Goal: Information Seeking & Learning: Learn about a topic

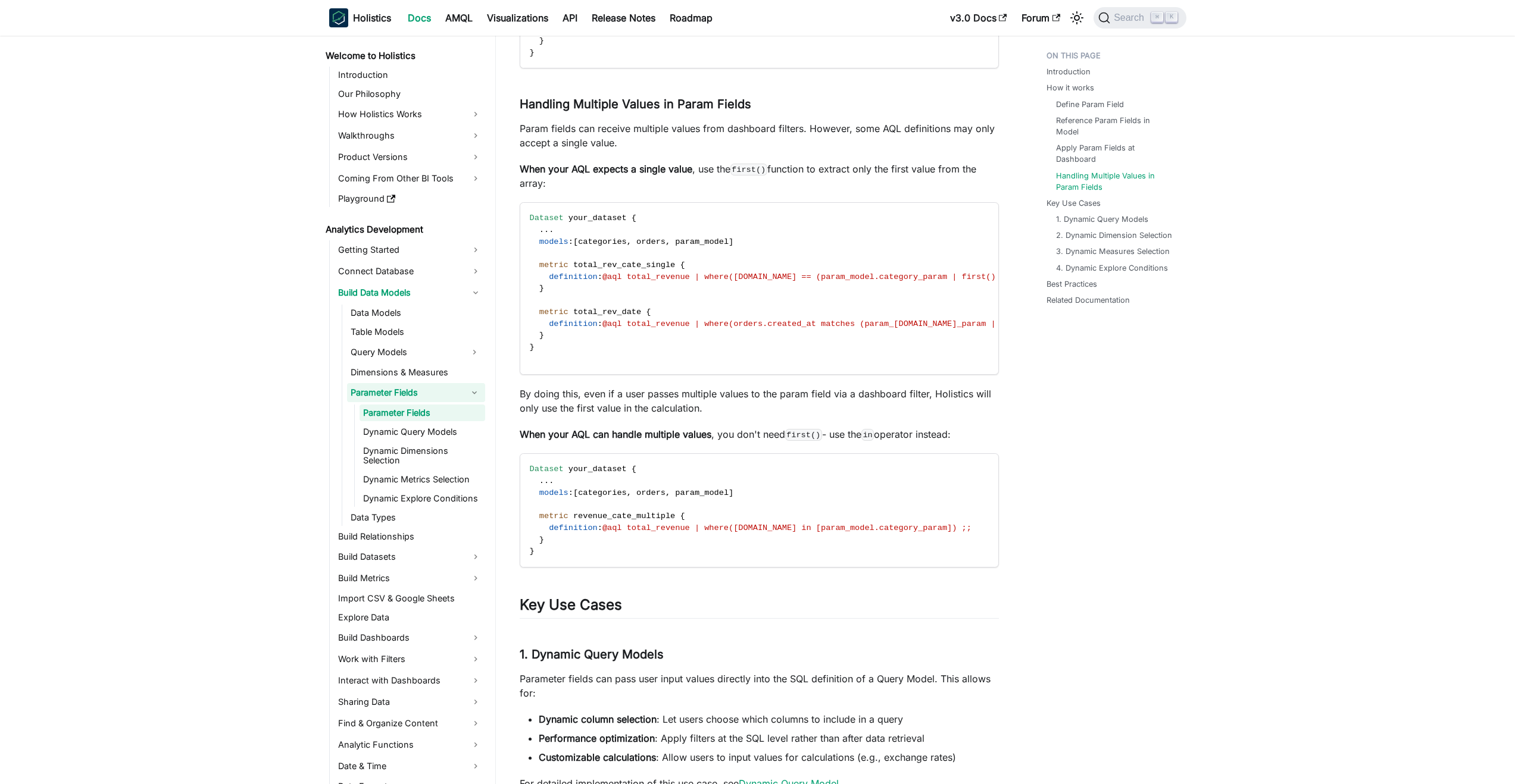
scroll to position [1625, 0]
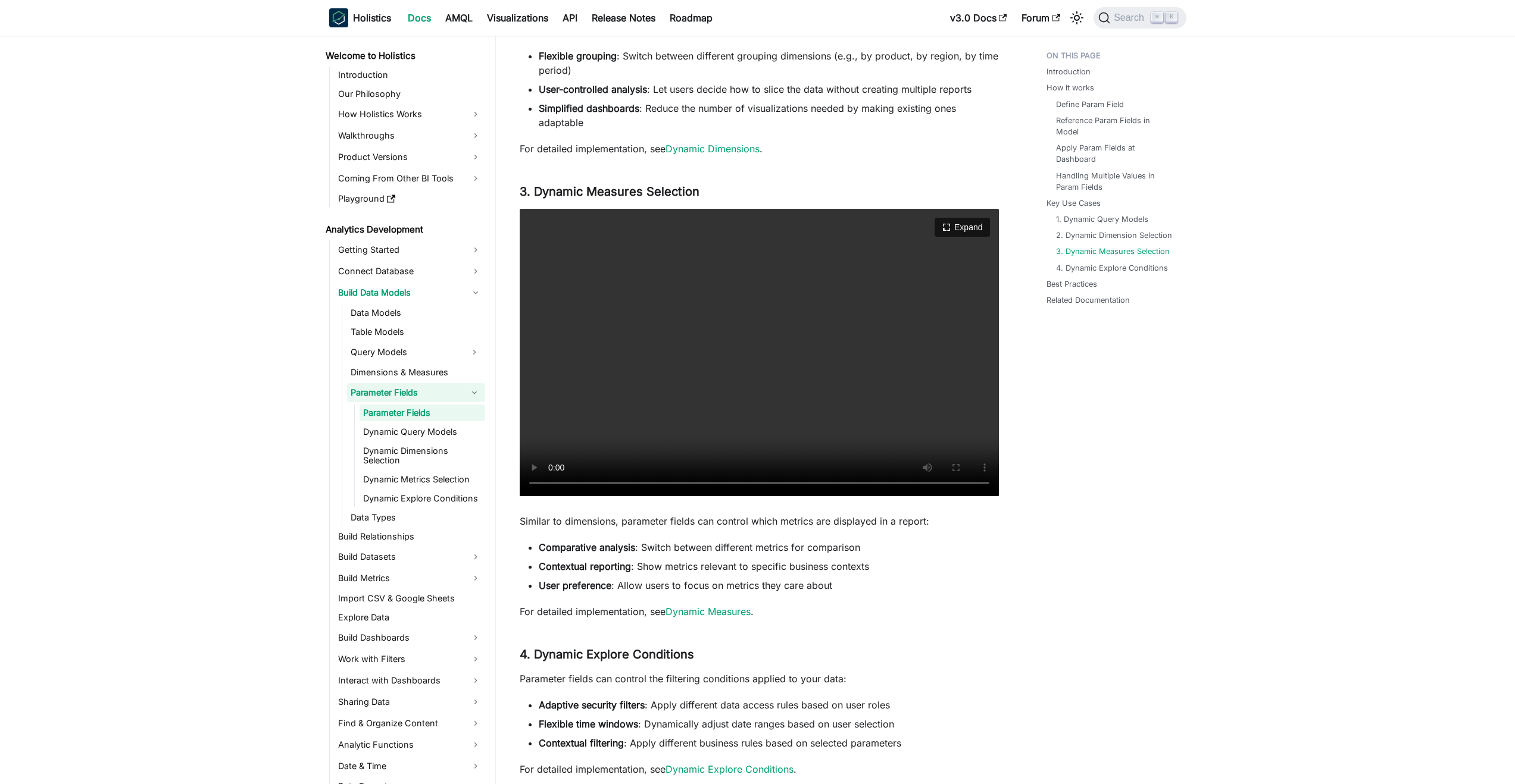
scroll to position [3126, 0]
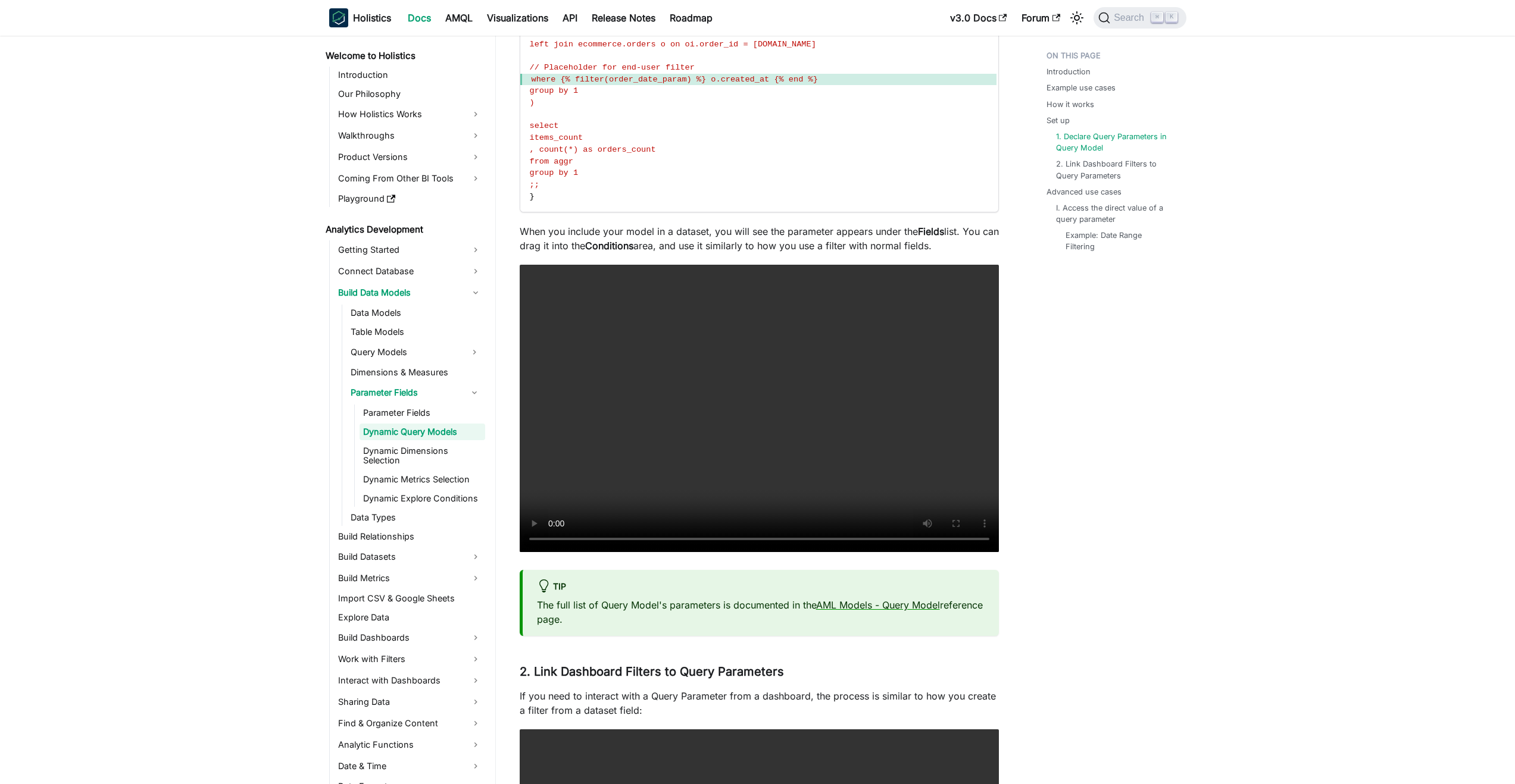
scroll to position [2330, 0]
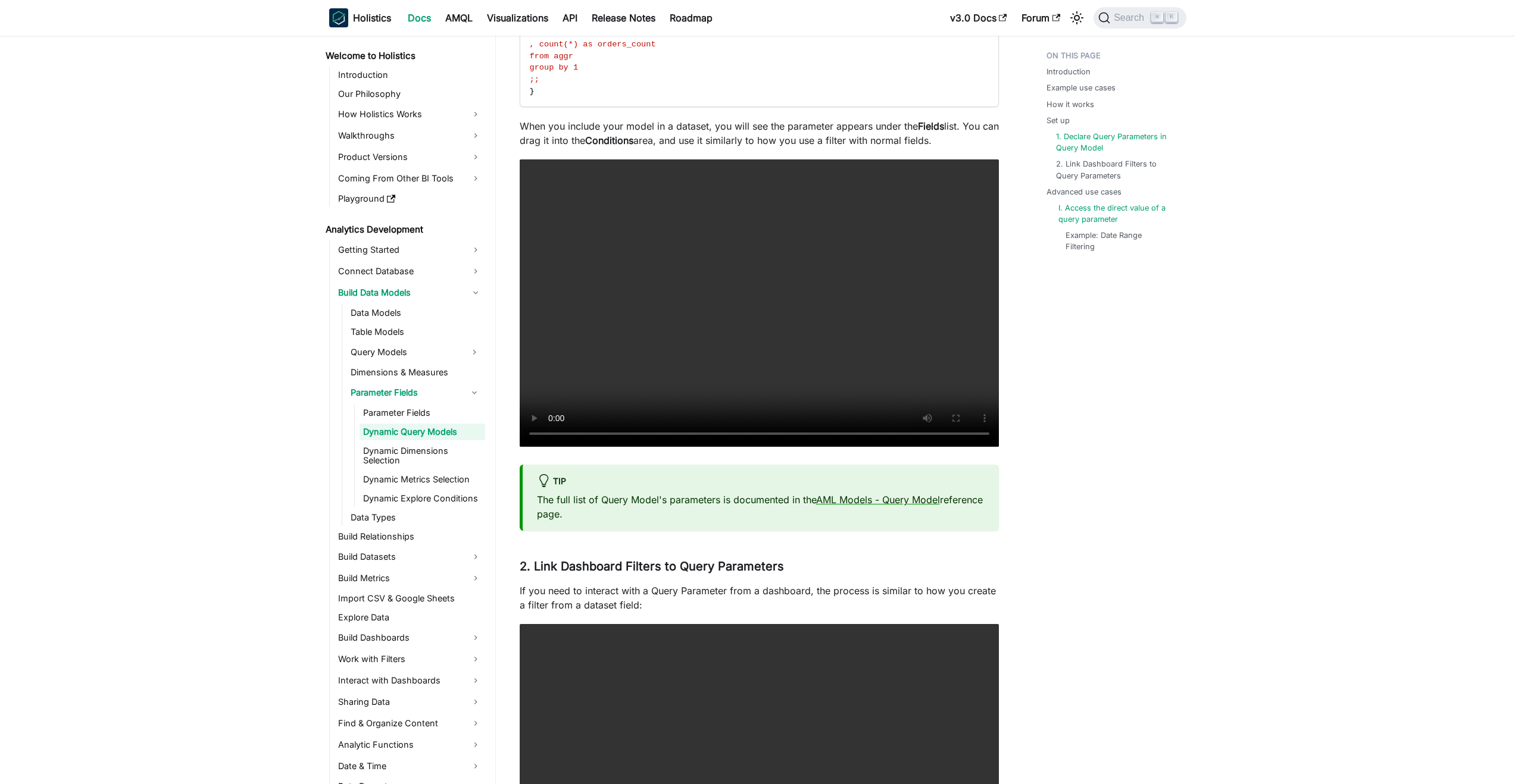
click at [1073, 216] on link "I. Access the direct value of a query parameter" at bounding box center [1117, 213] width 118 height 22
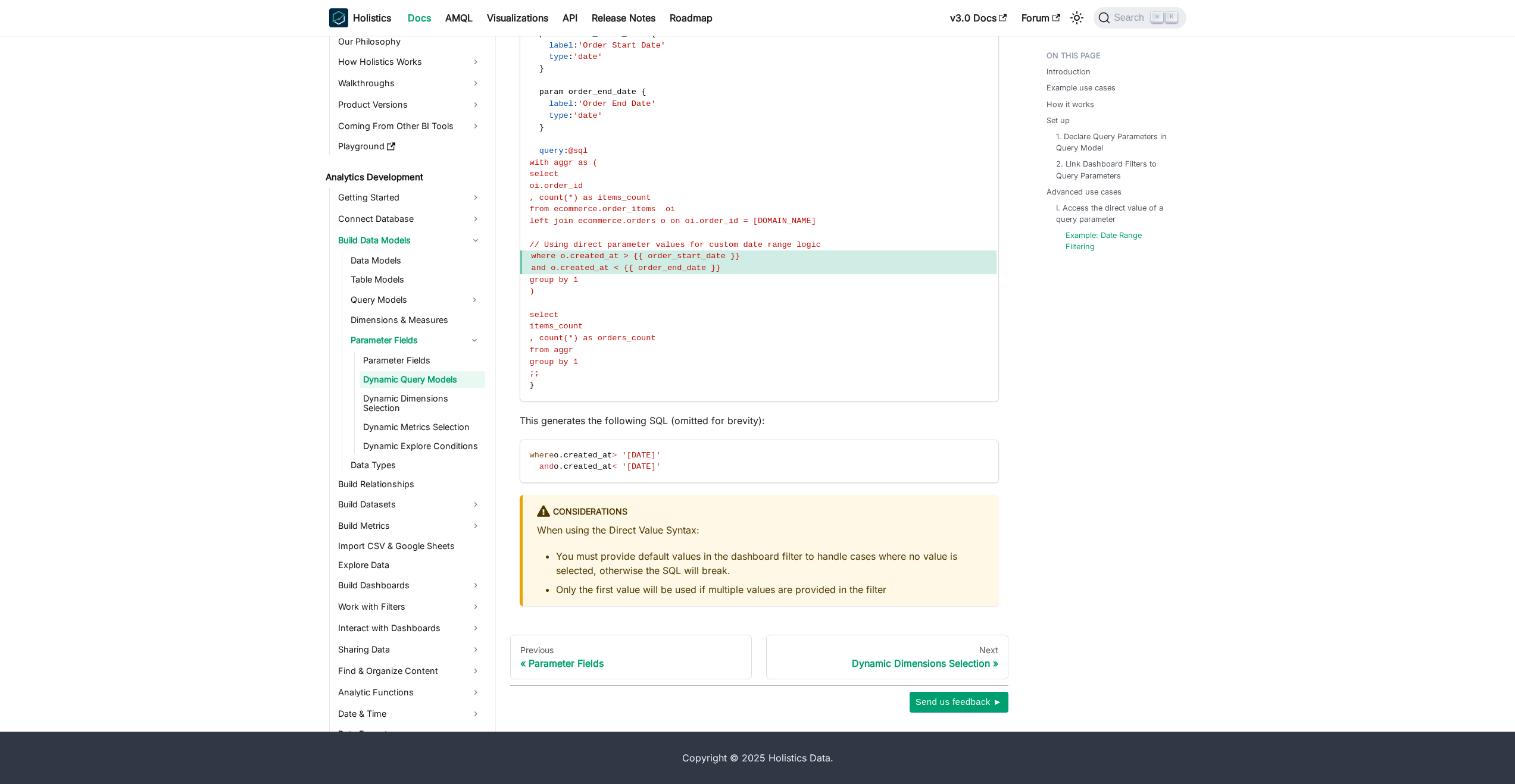
scroll to position [3603, 0]
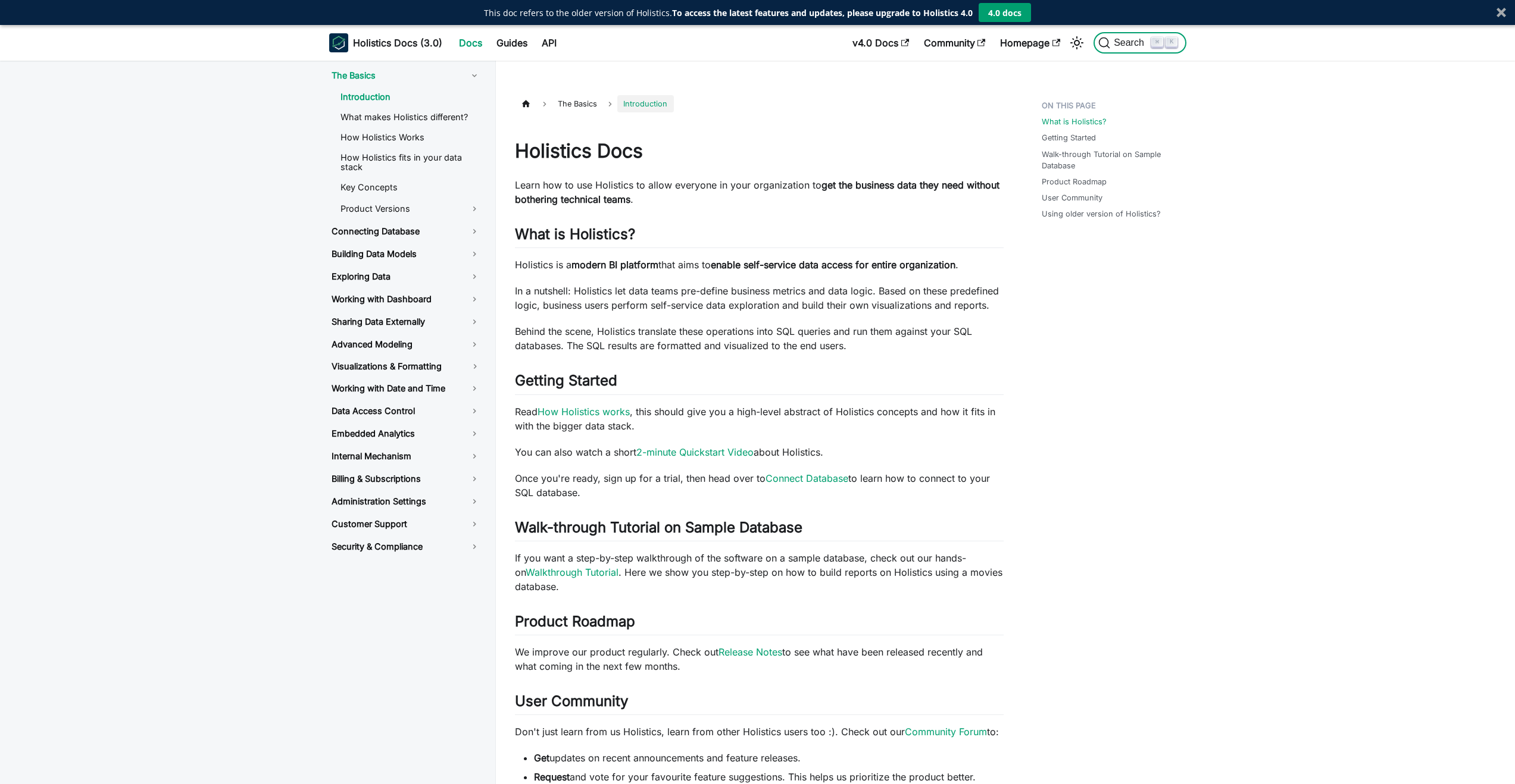
click at [1117, 40] on span "Search" at bounding box center [1131, 43] width 41 height 11
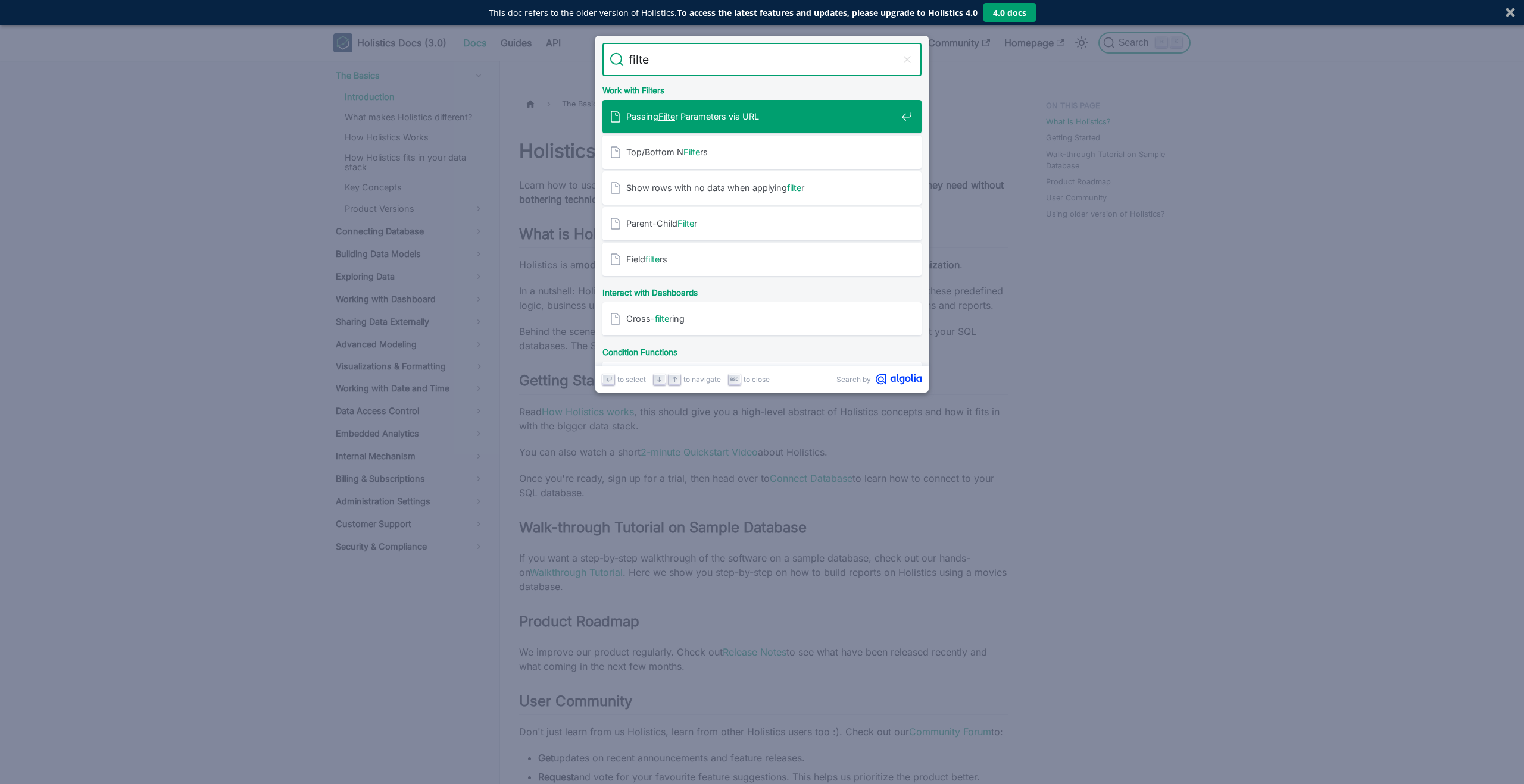
type input "filter"
click at [658, 110] on div "Filters" at bounding box center [765, 116] width 312 height 33
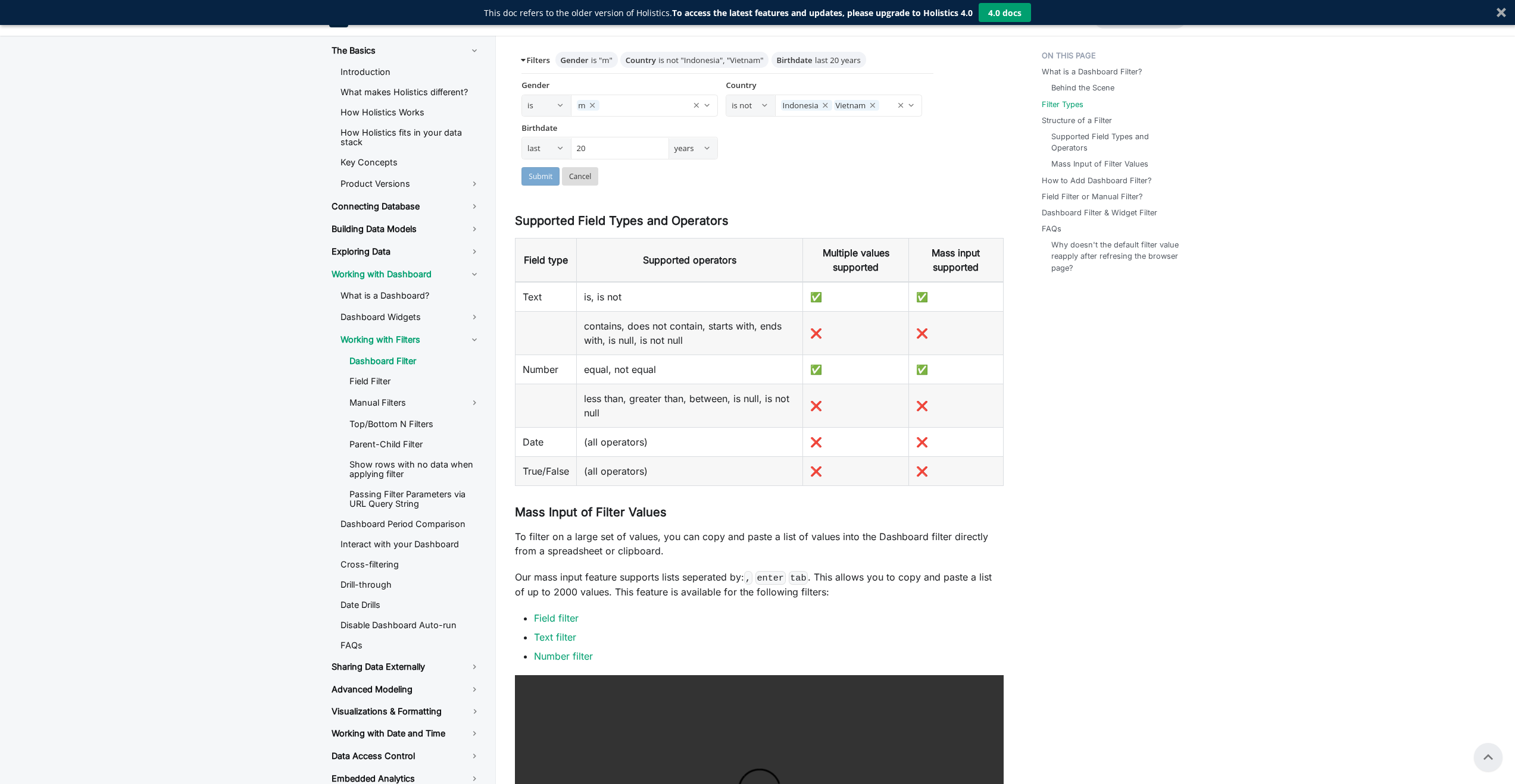
scroll to position [1332, 0]
click at [373, 397] on link "Manual Filters" at bounding box center [414, 403] width 150 height 21
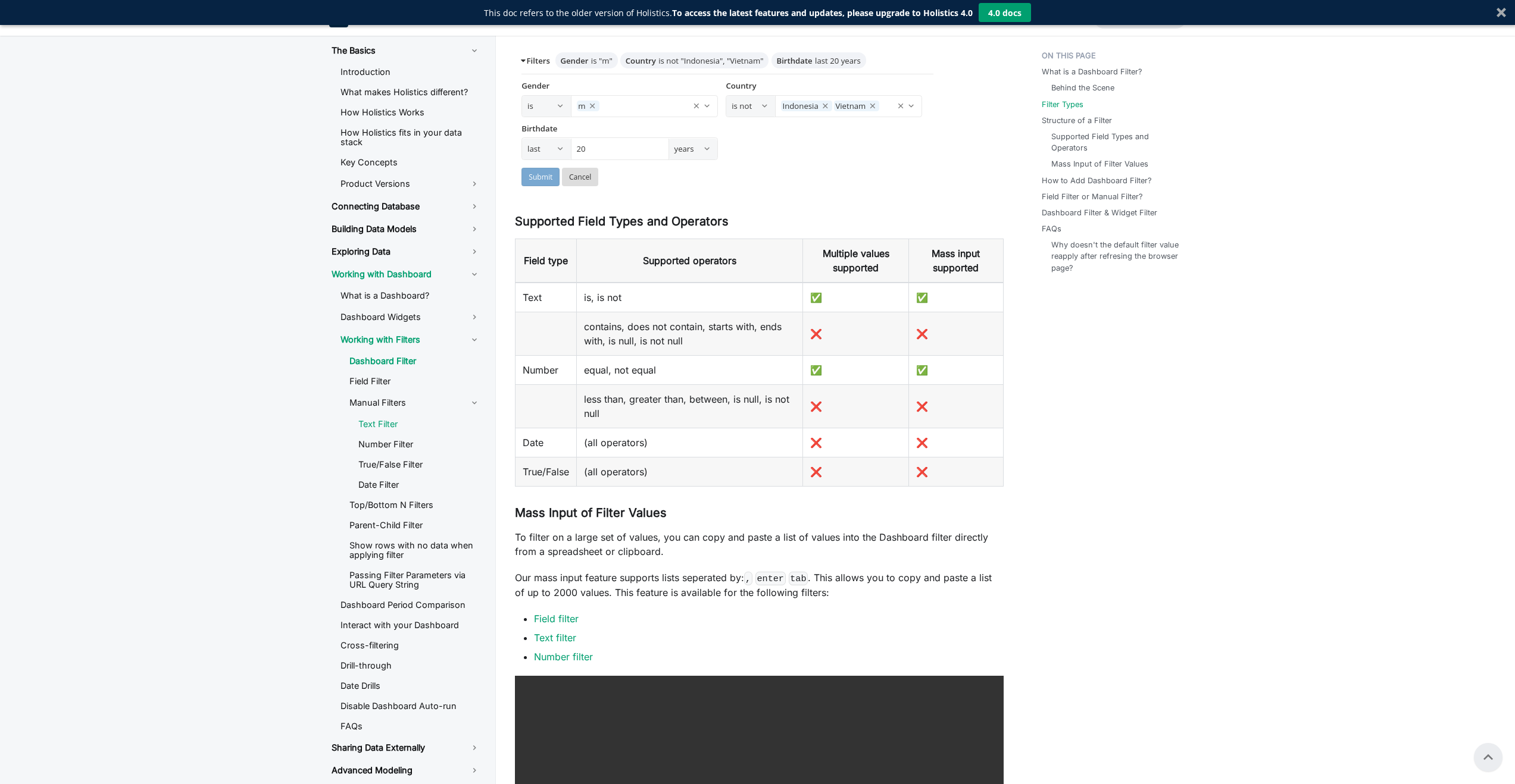
click at [370, 422] on link "Text Filter" at bounding box center [419, 425] width 141 height 18
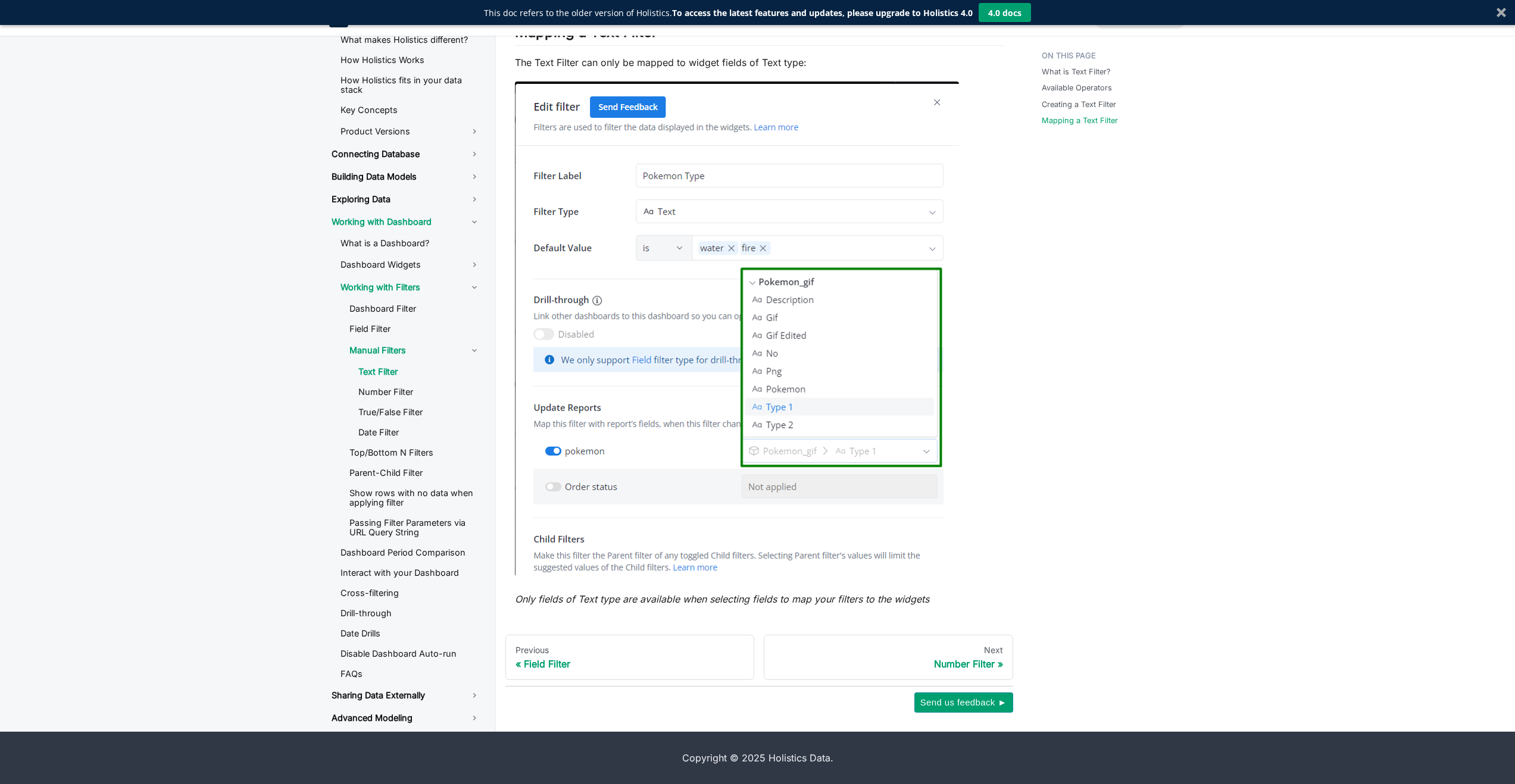
scroll to position [1117, 0]
click at [377, 429] on link "Date Filter" at bounding box center [419, 433] width 141 height 18
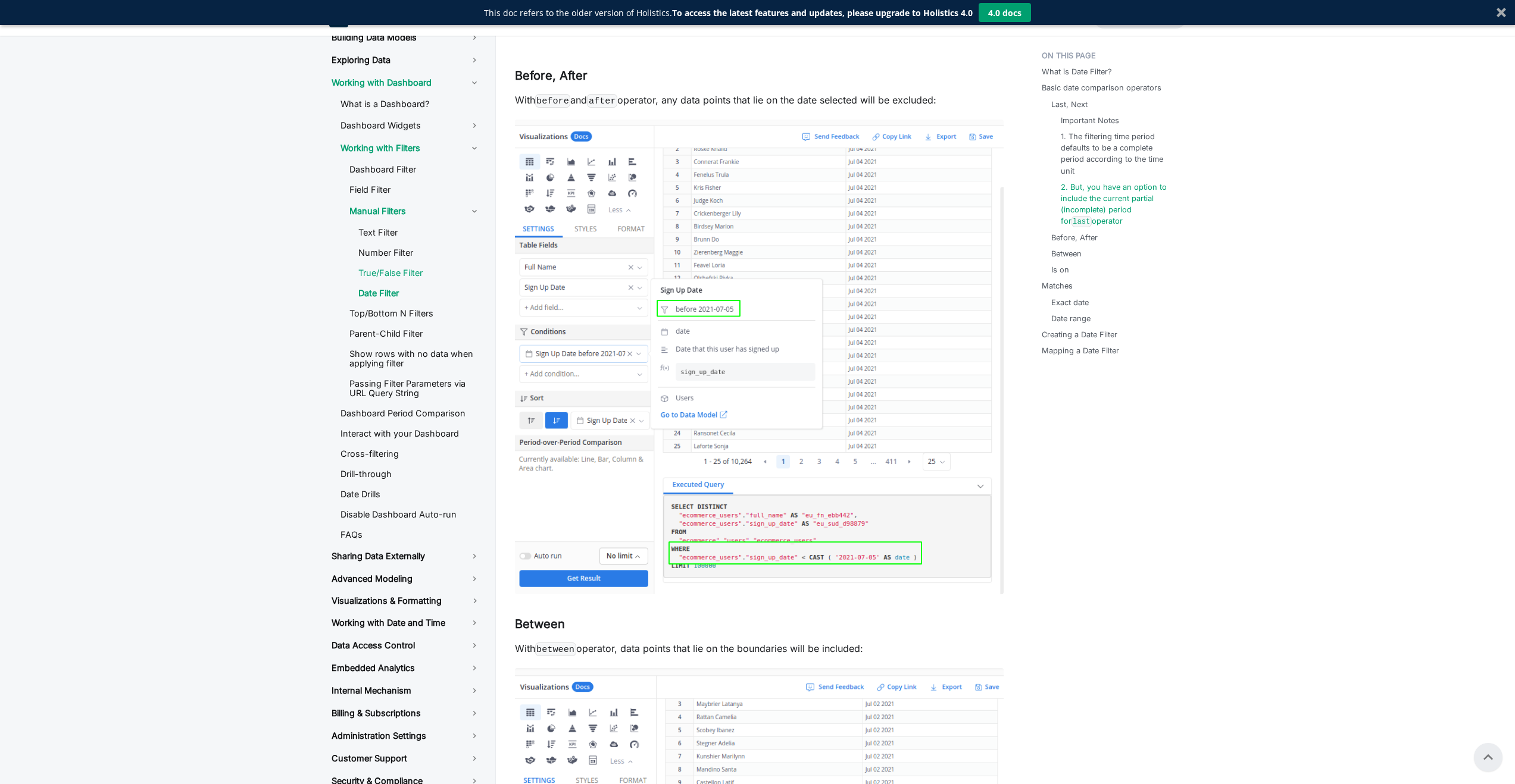
scroll to position [181, 0]
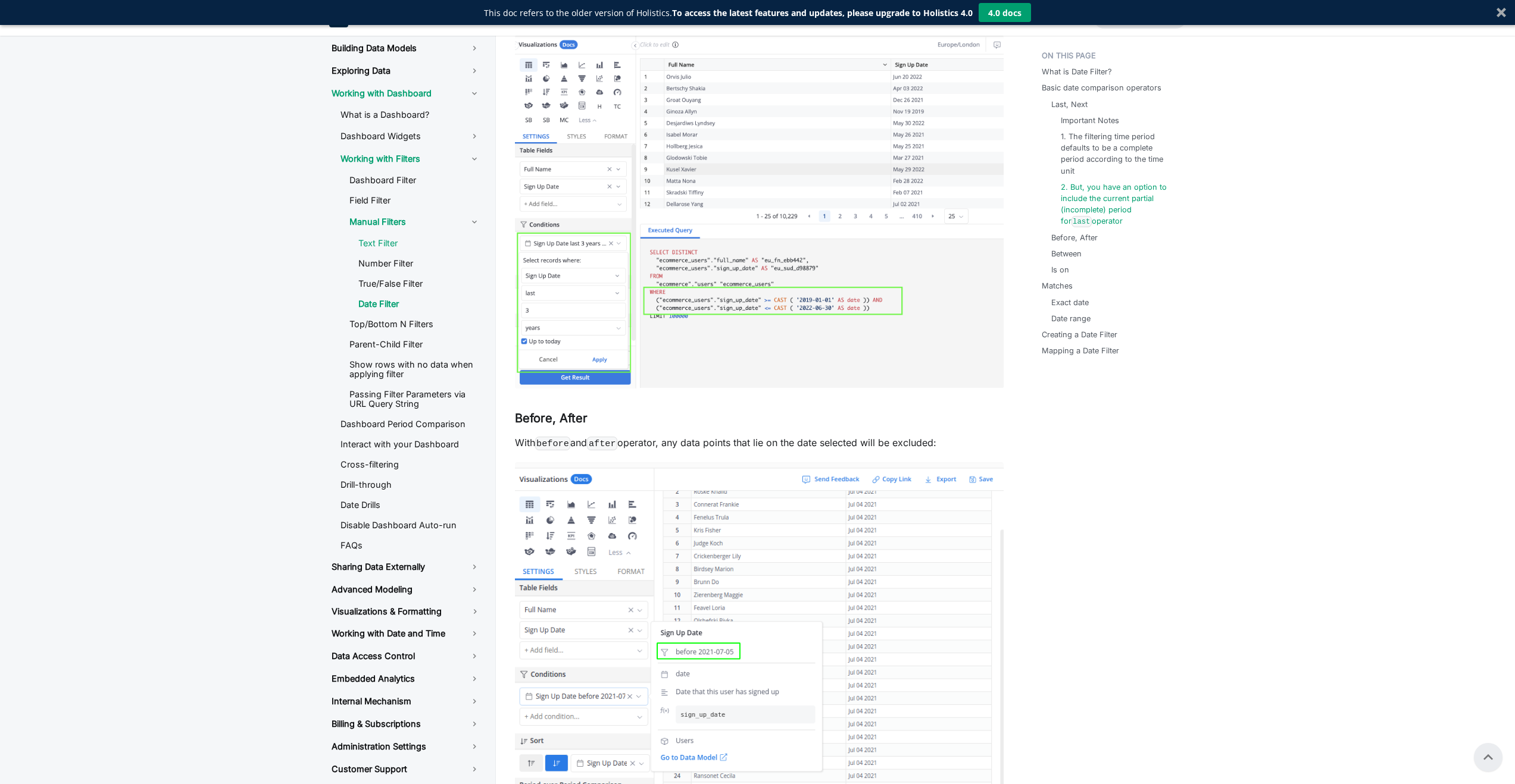
click at [378, 245] on link "Text Filter" at bounding box center [419, 244] width 141 height 18
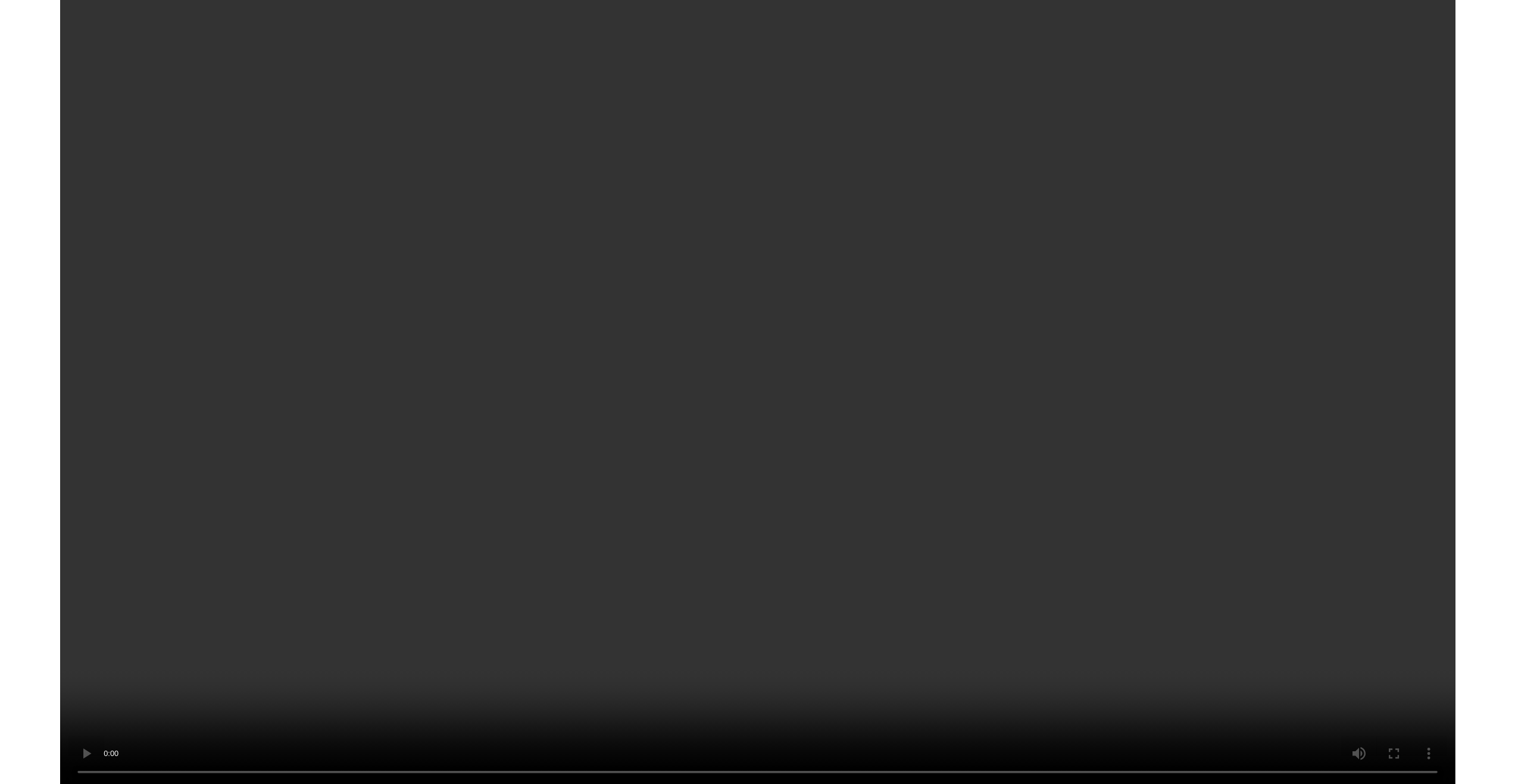
scroll to position [181, 0]
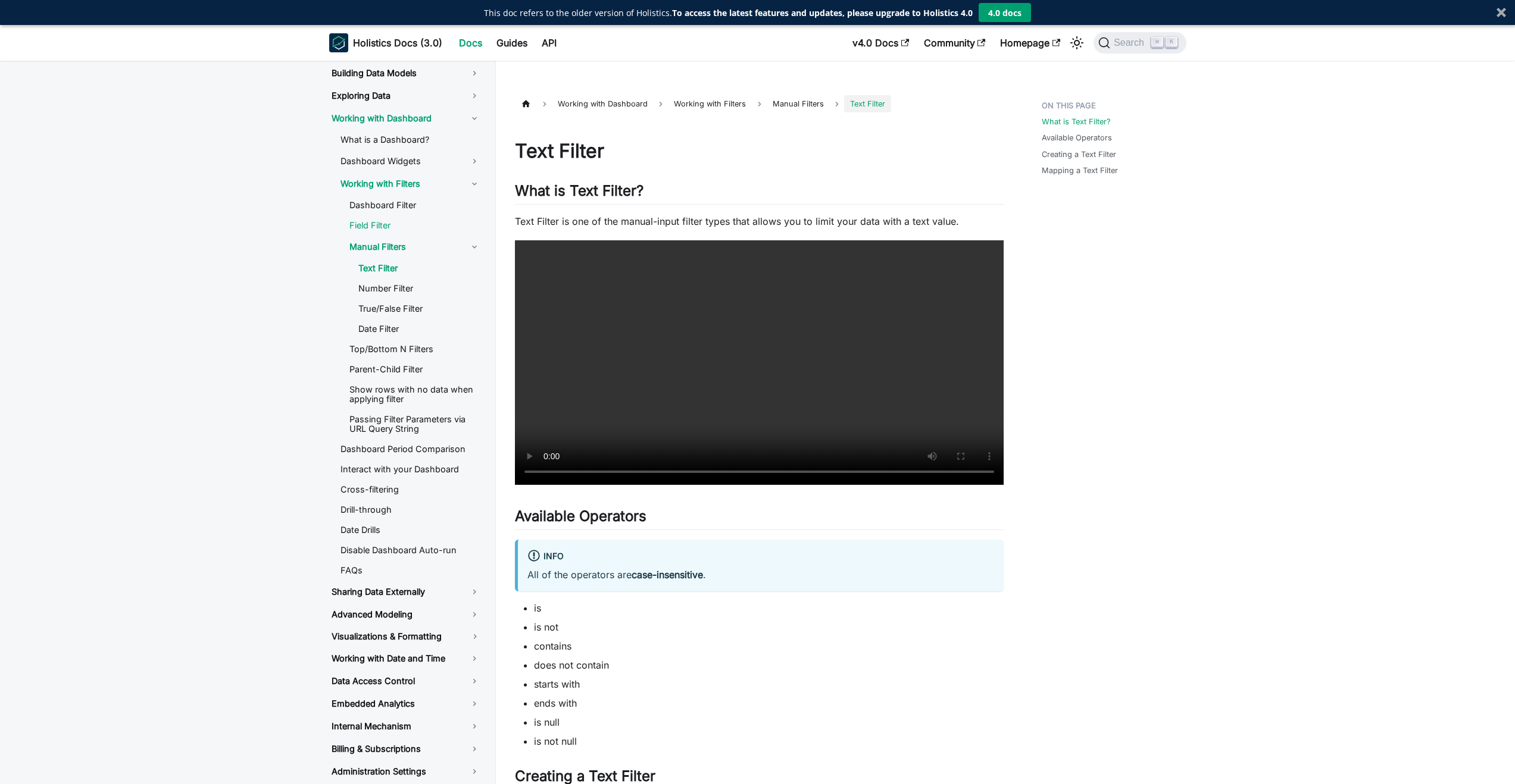
click at [361, 223] on link "Field Filter" at bounding box center [414, 226] width 150 height 18
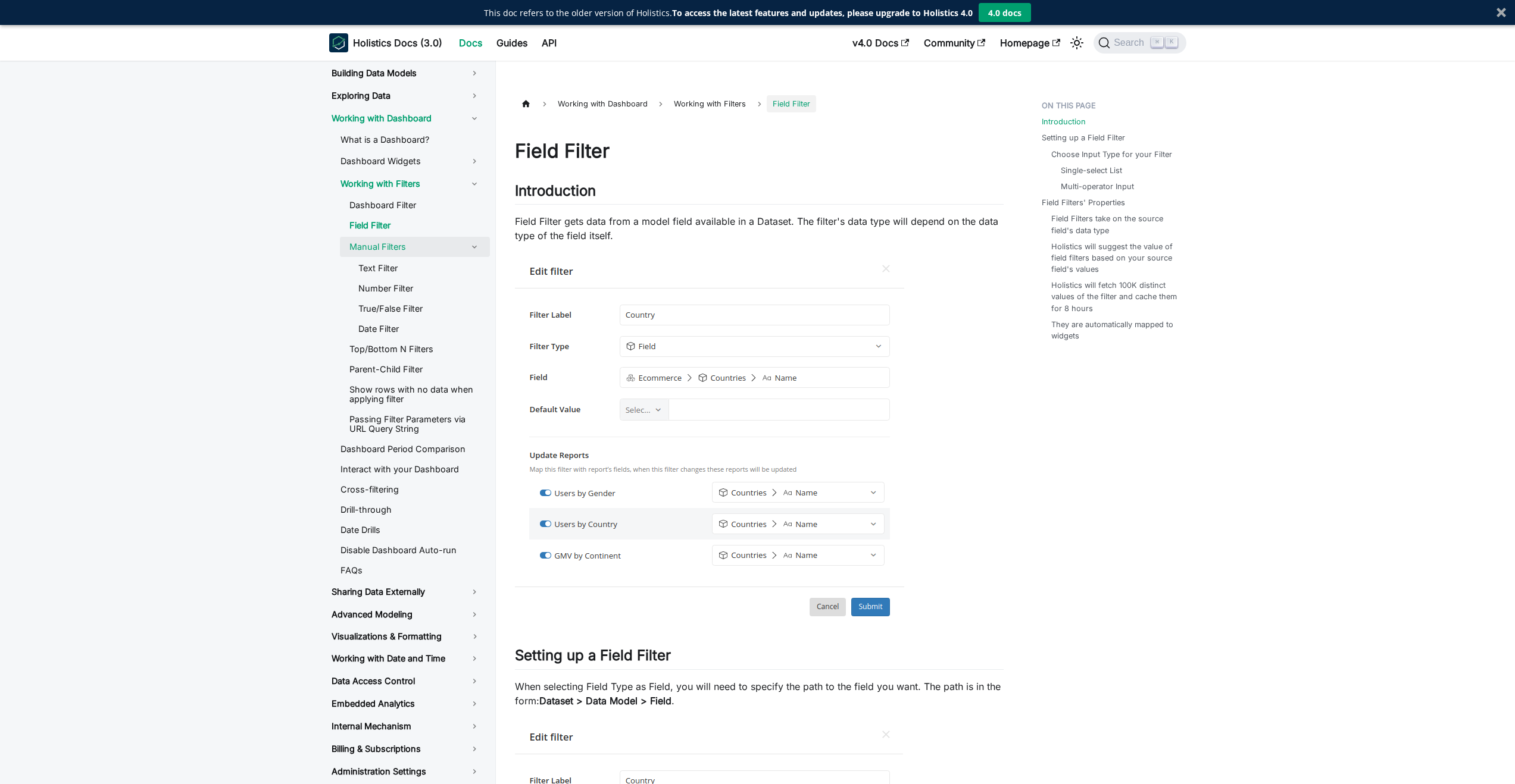
click at [364, 256] on link "Manual Filters" at bounding box center [414, 247] width 150 height 21
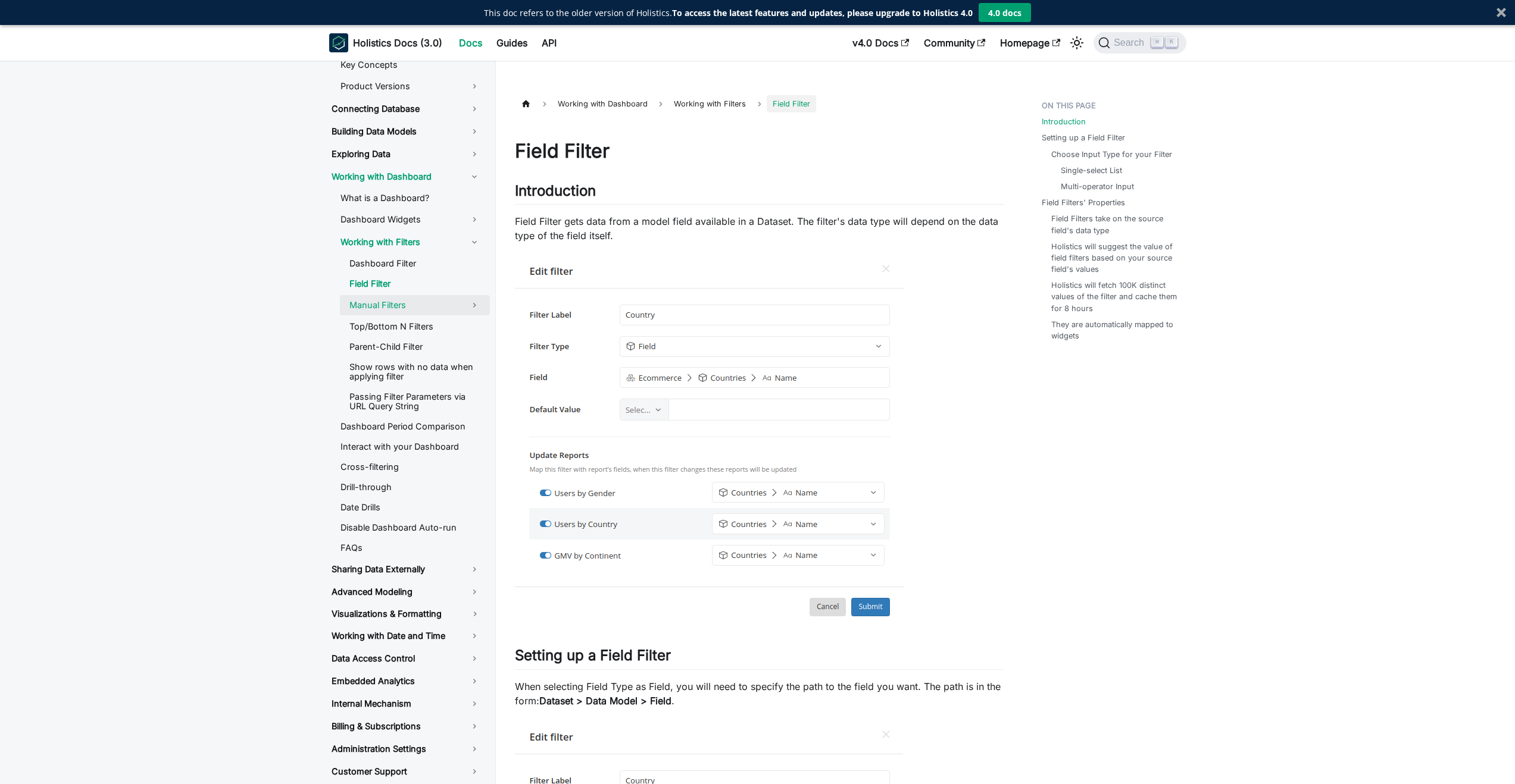
click at [366, 302] on link "Manual Filters" at bounding box center [414, 305] width 150 height 21
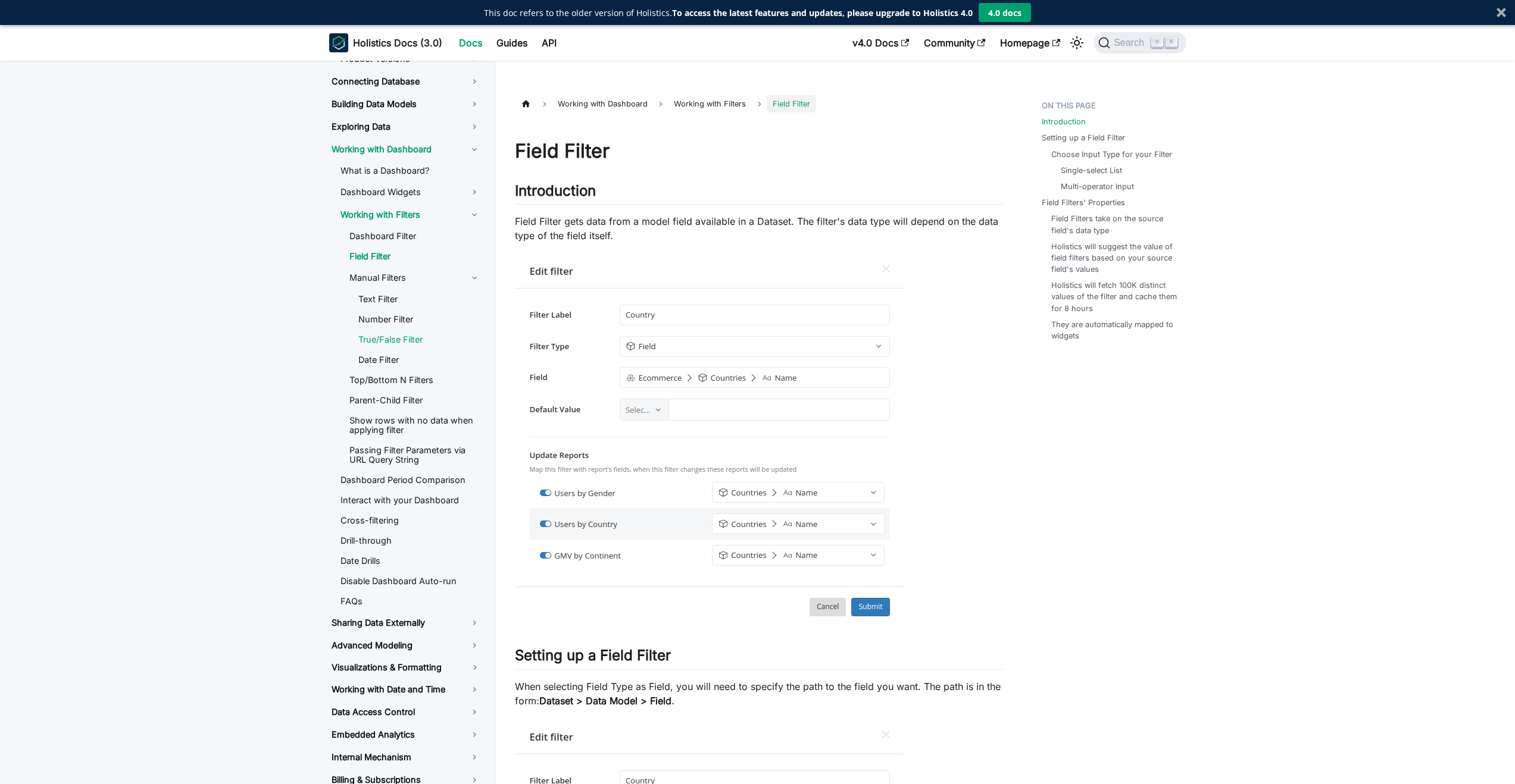
scroll to position [181, 0]
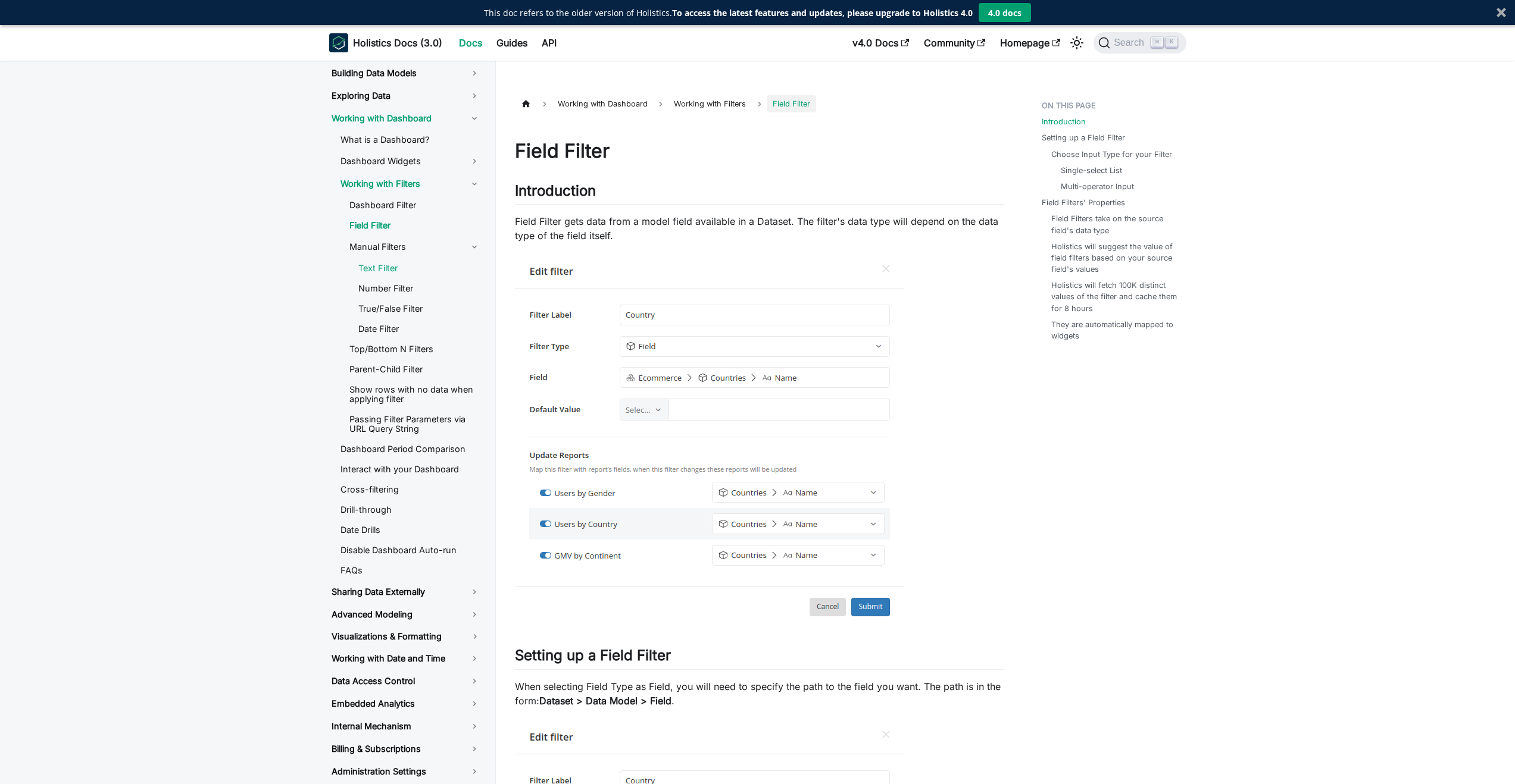
click at [395, 273] on link "Text Filter" at bounding box center [419, 268] width 141 height 18
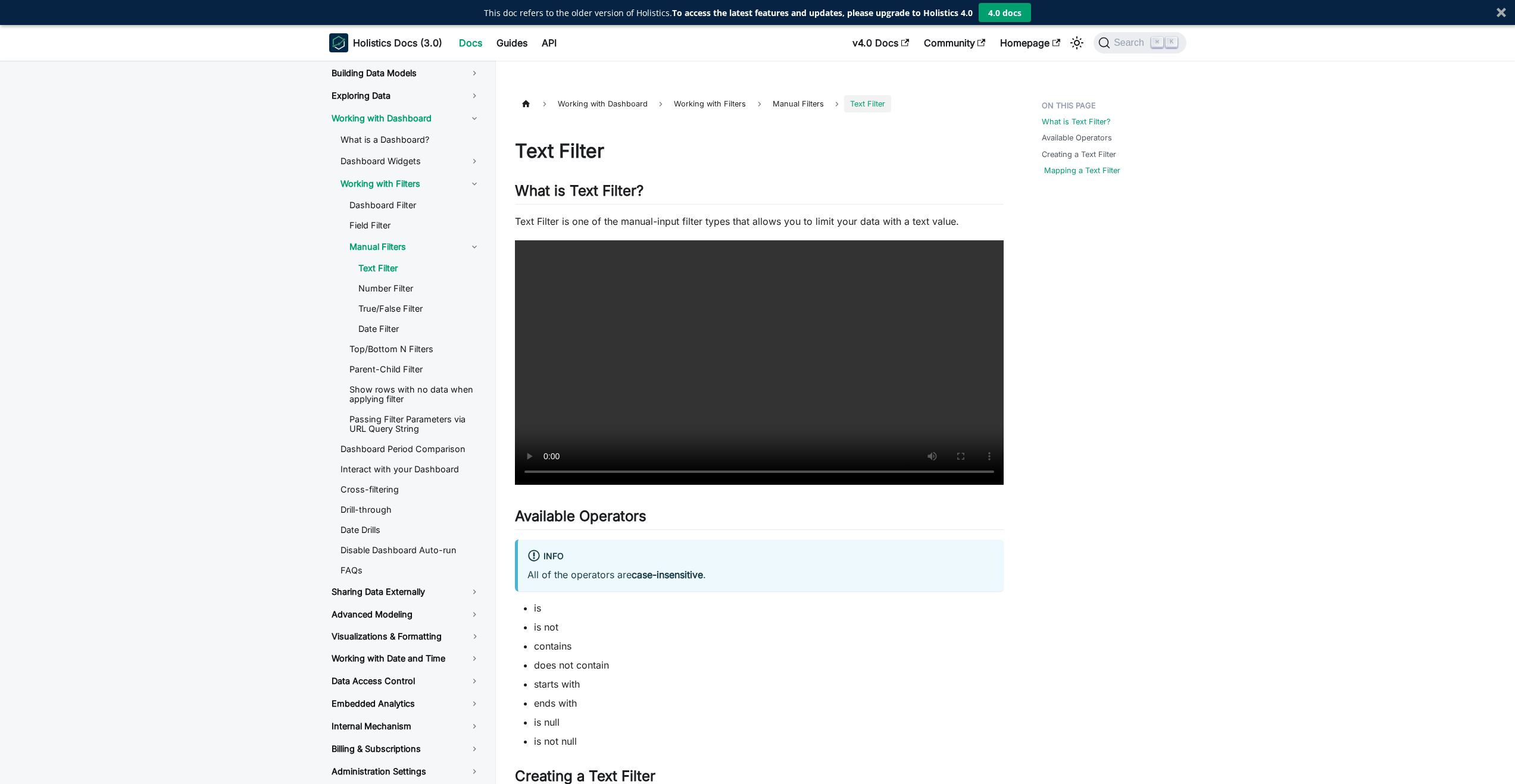
click at [1111, 172] on link "Mapping a Text Filter" at bounding box center [1082, 170] width 76 height 11
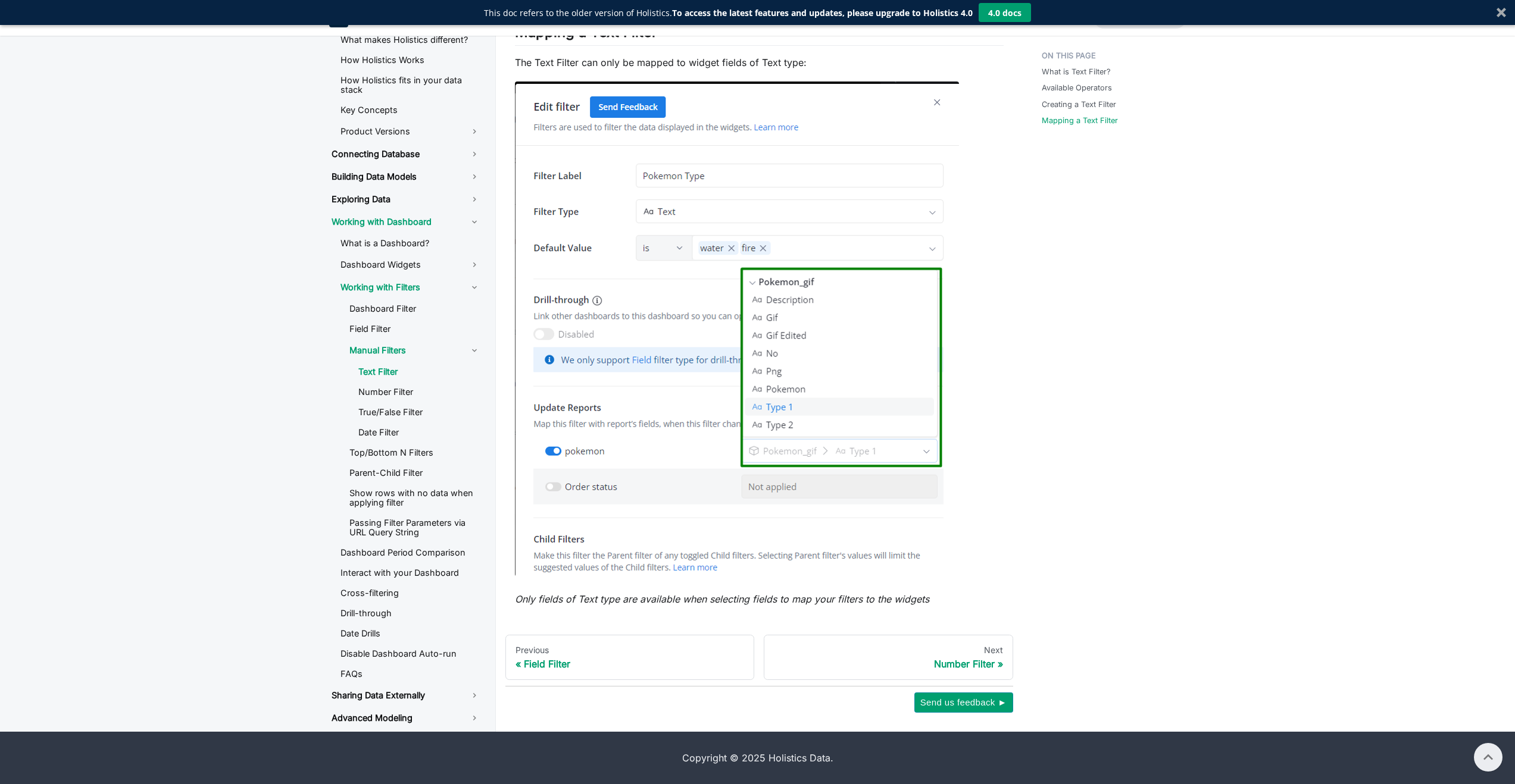
scroll to position [1093, 0]
click at [370, 401] on link "Number Filter" at bounding box center [419, 392] width 141 height 18
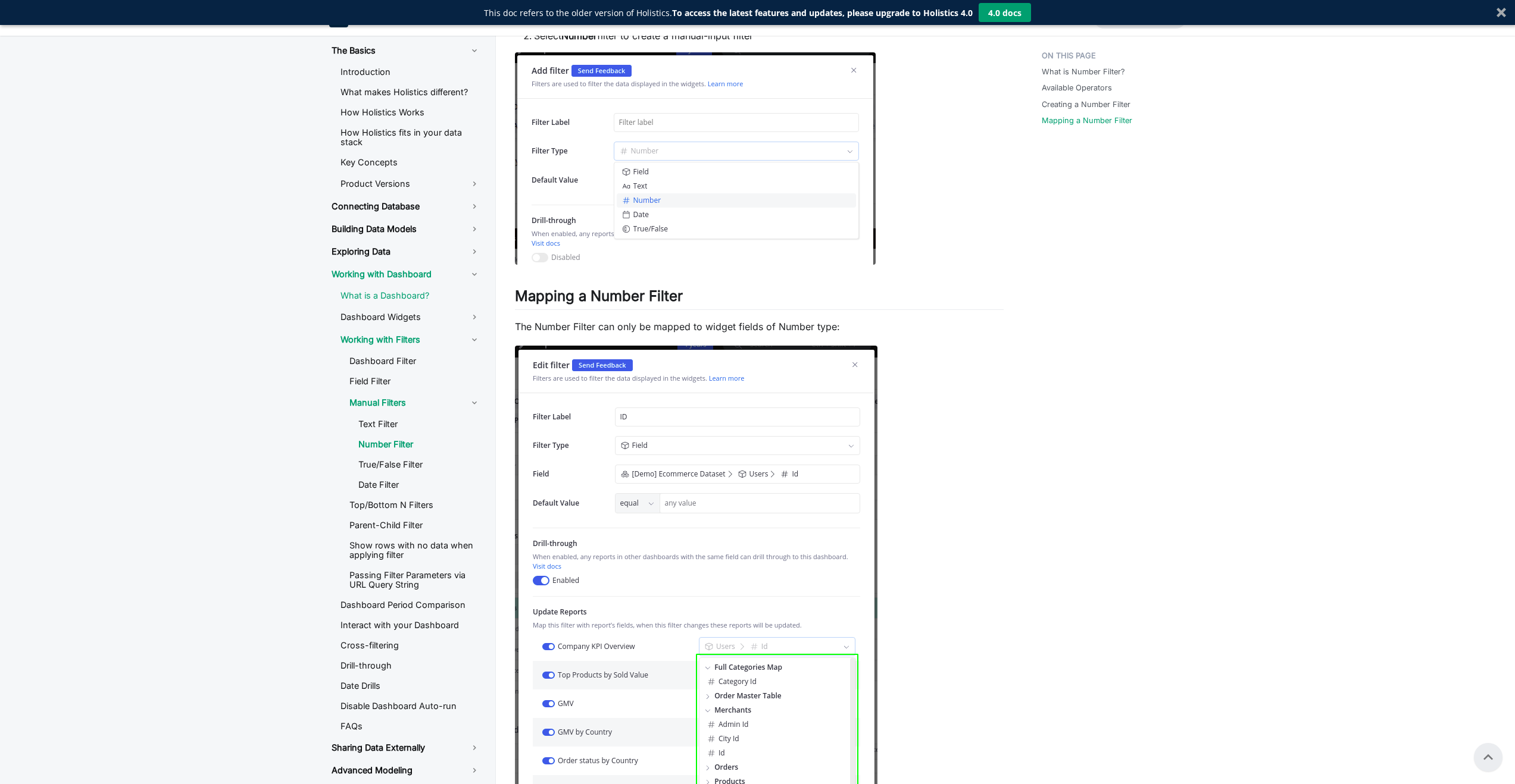
scroll to position [444, 0]
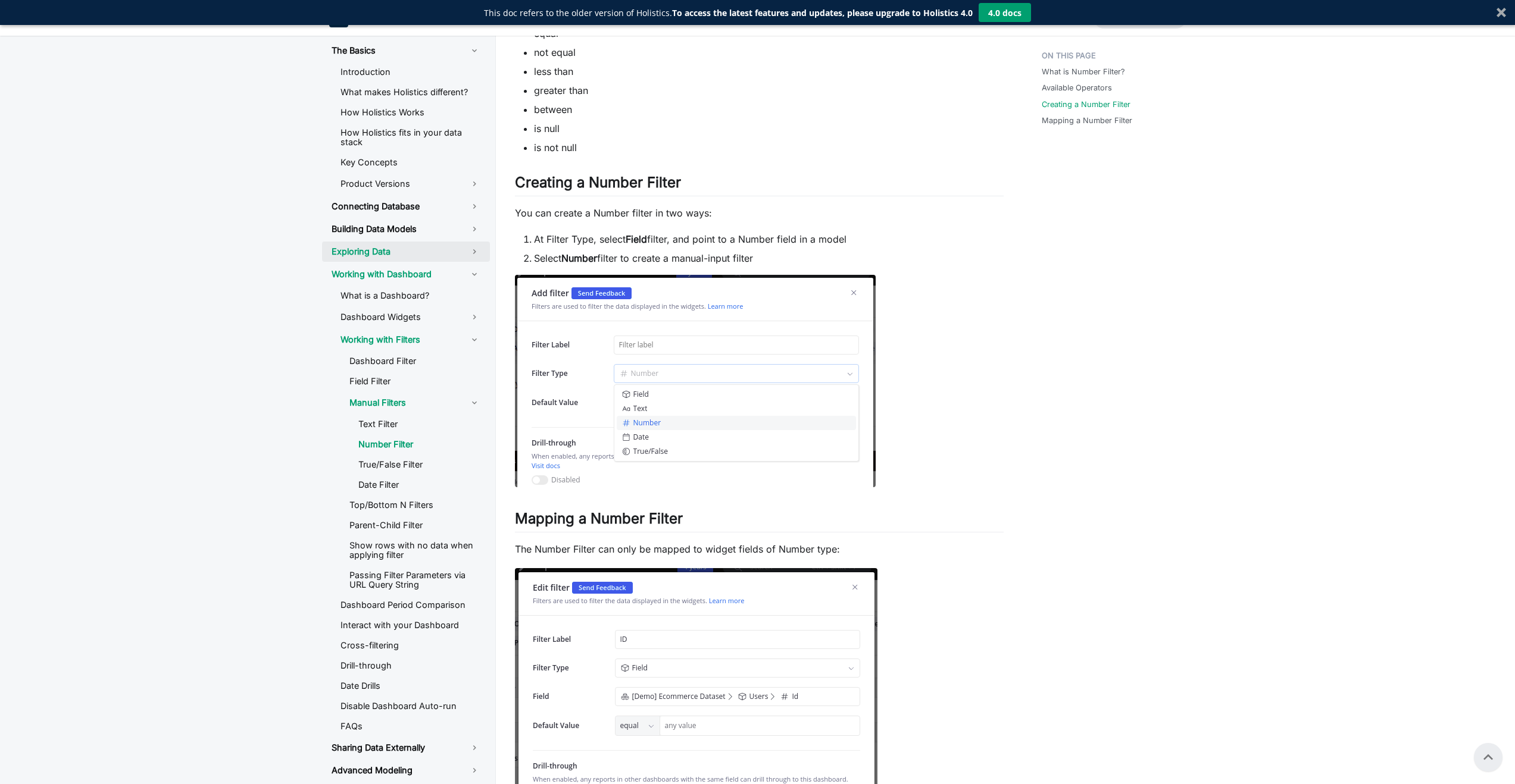
click at [463, 246] on link "Exploring Data" at bounding box center [406, 252] width 168 height 21
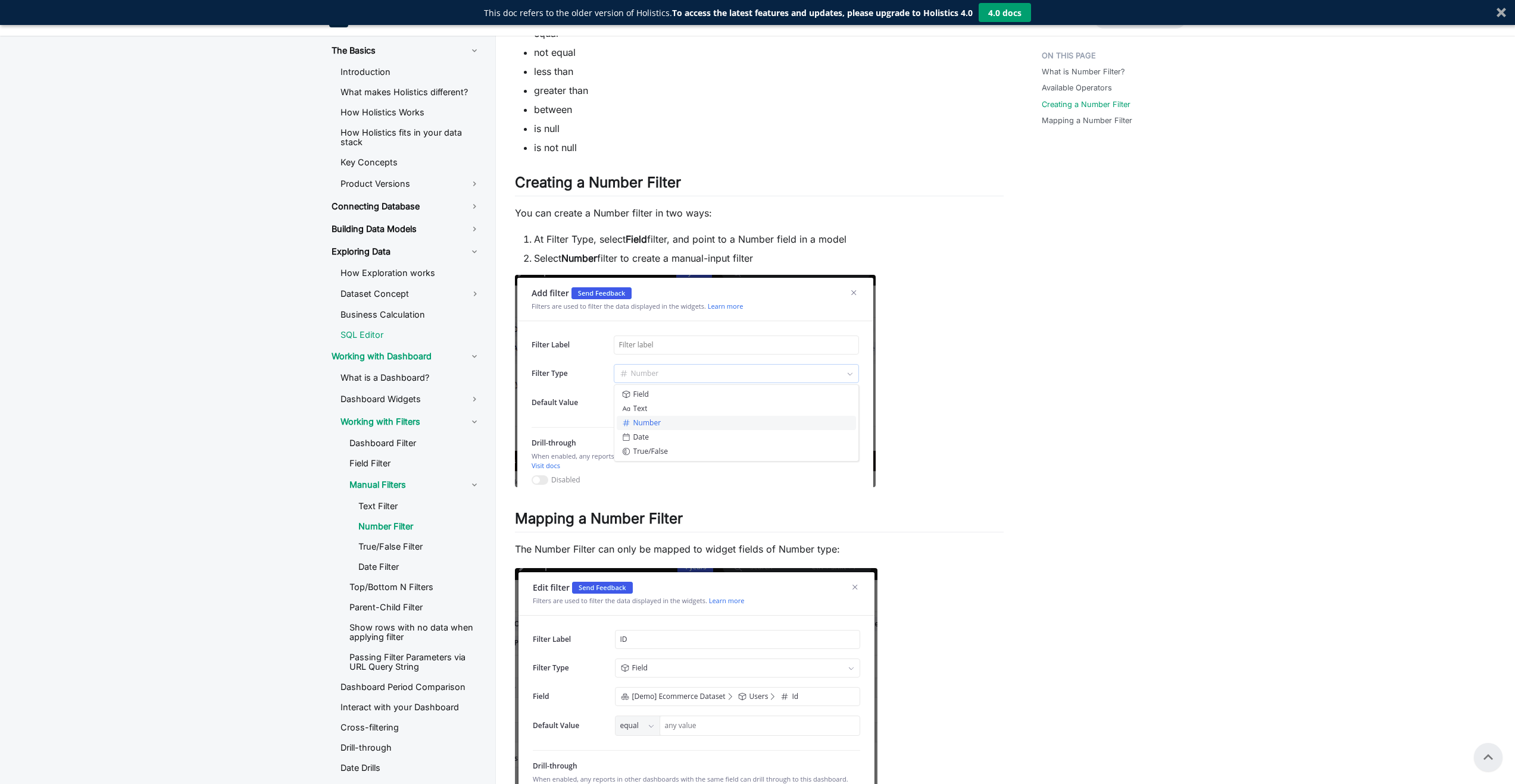
click at [417, 327] on link "SQL Editor" at bounding box center [410, 335] width 159 height 18
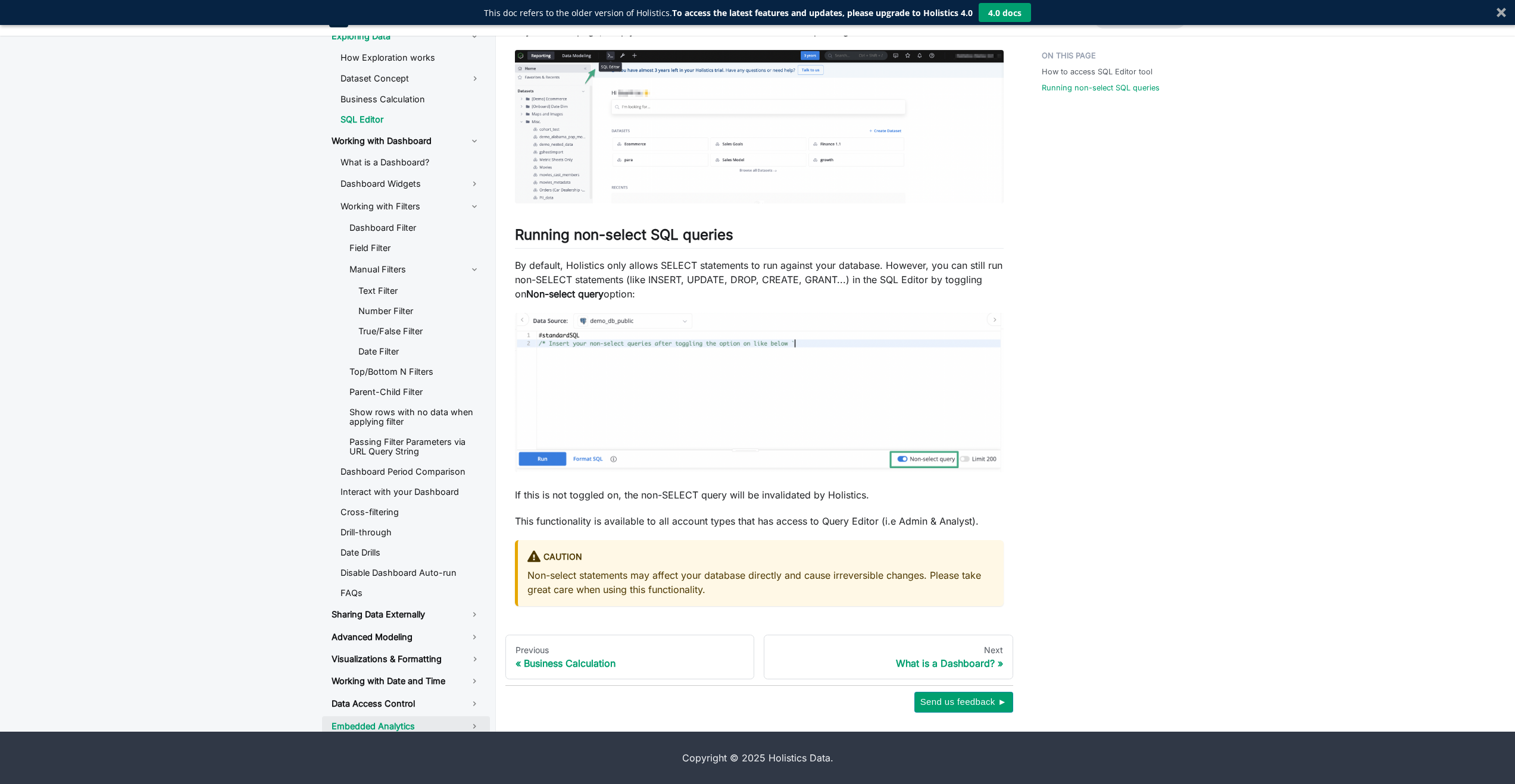
scroll to position [241, 0]
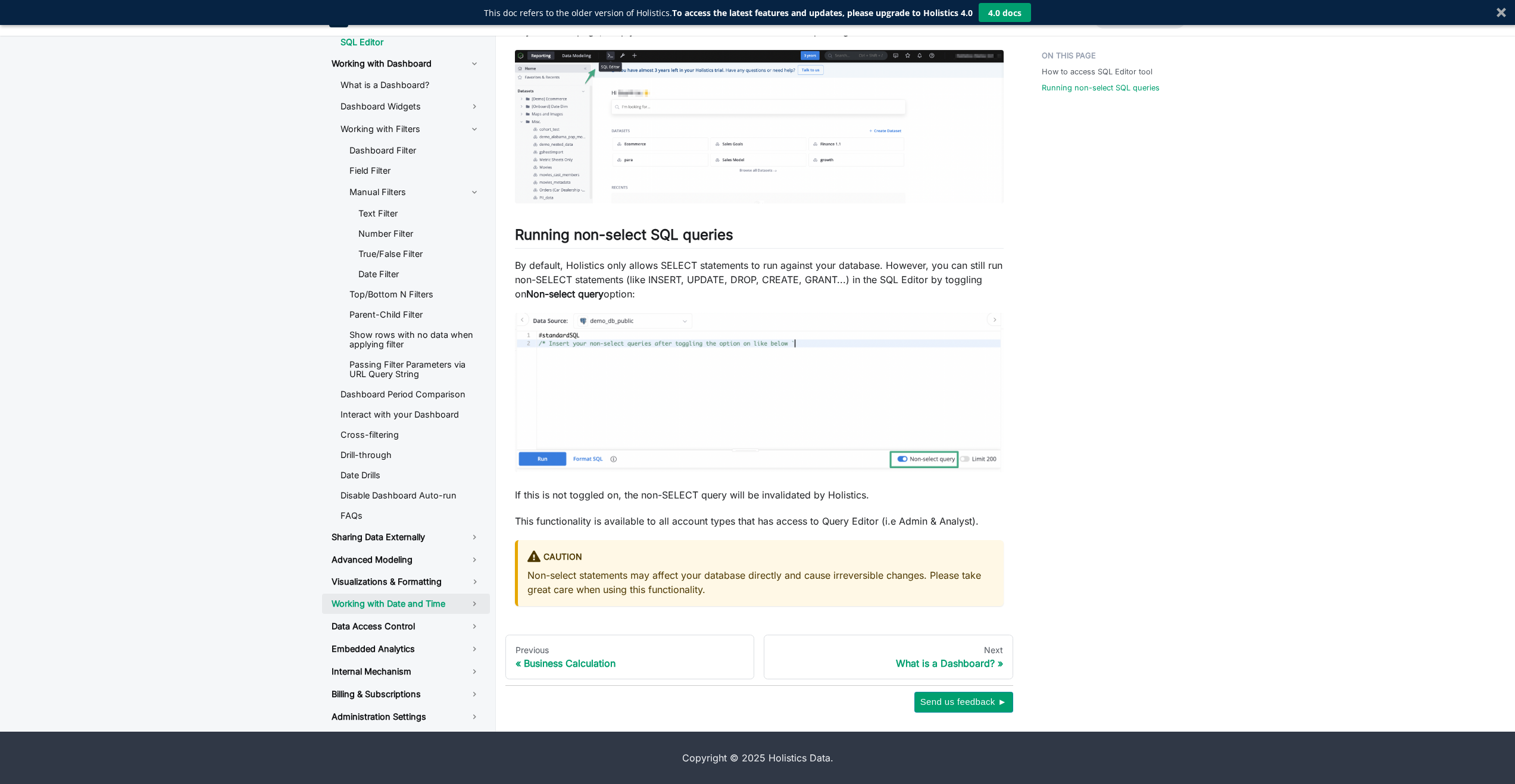
click at [431, 605] on link "Working with Date and Time" at bounding box center [406, 604] width 168 height 21
click at [452, 584] on link "Visualizations & Formatting" at bounding box center [391, 582] width 138 height 19
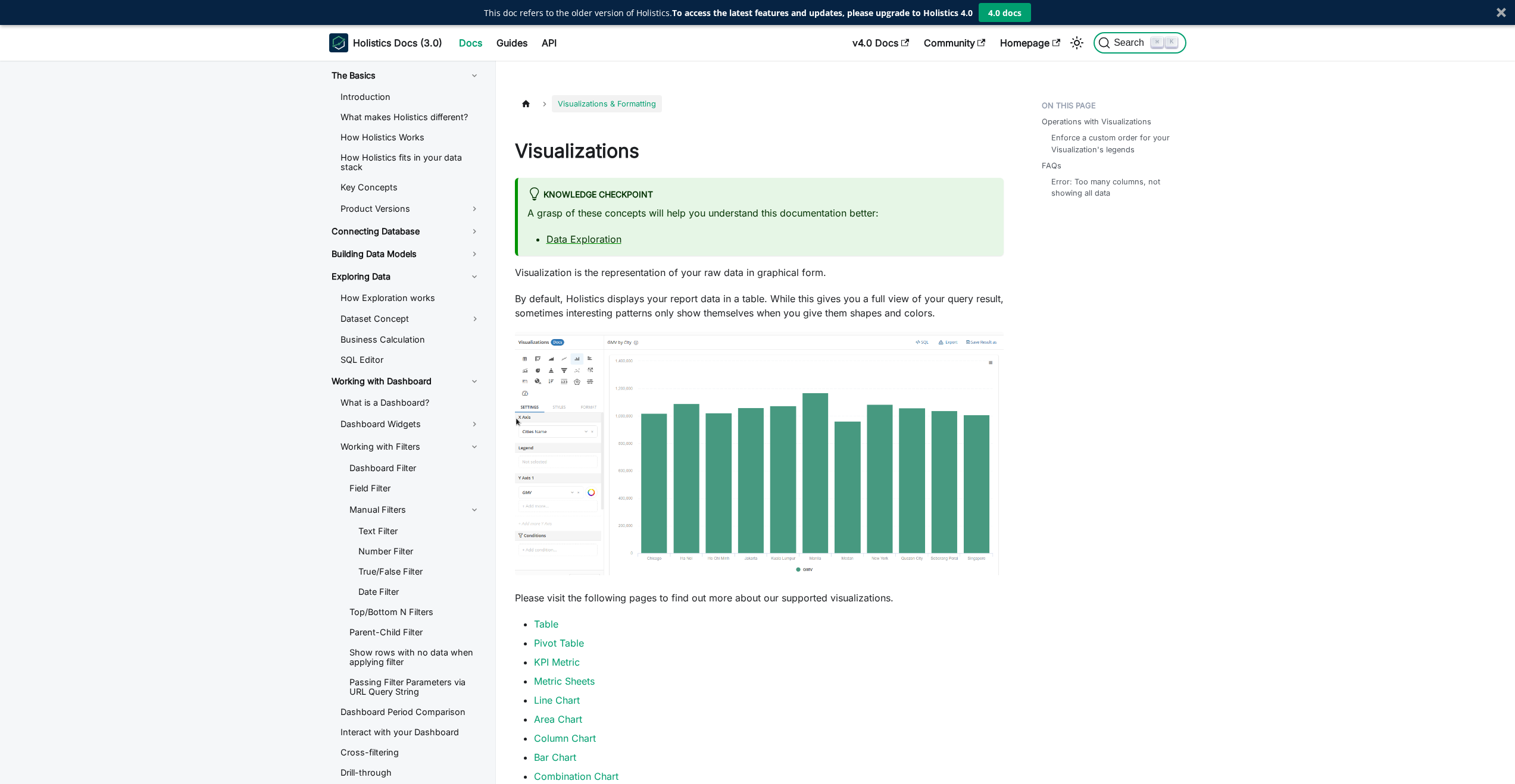
click at [1129, 47] on span "Search" at bounding box center [1131, 43] width 41 height 11
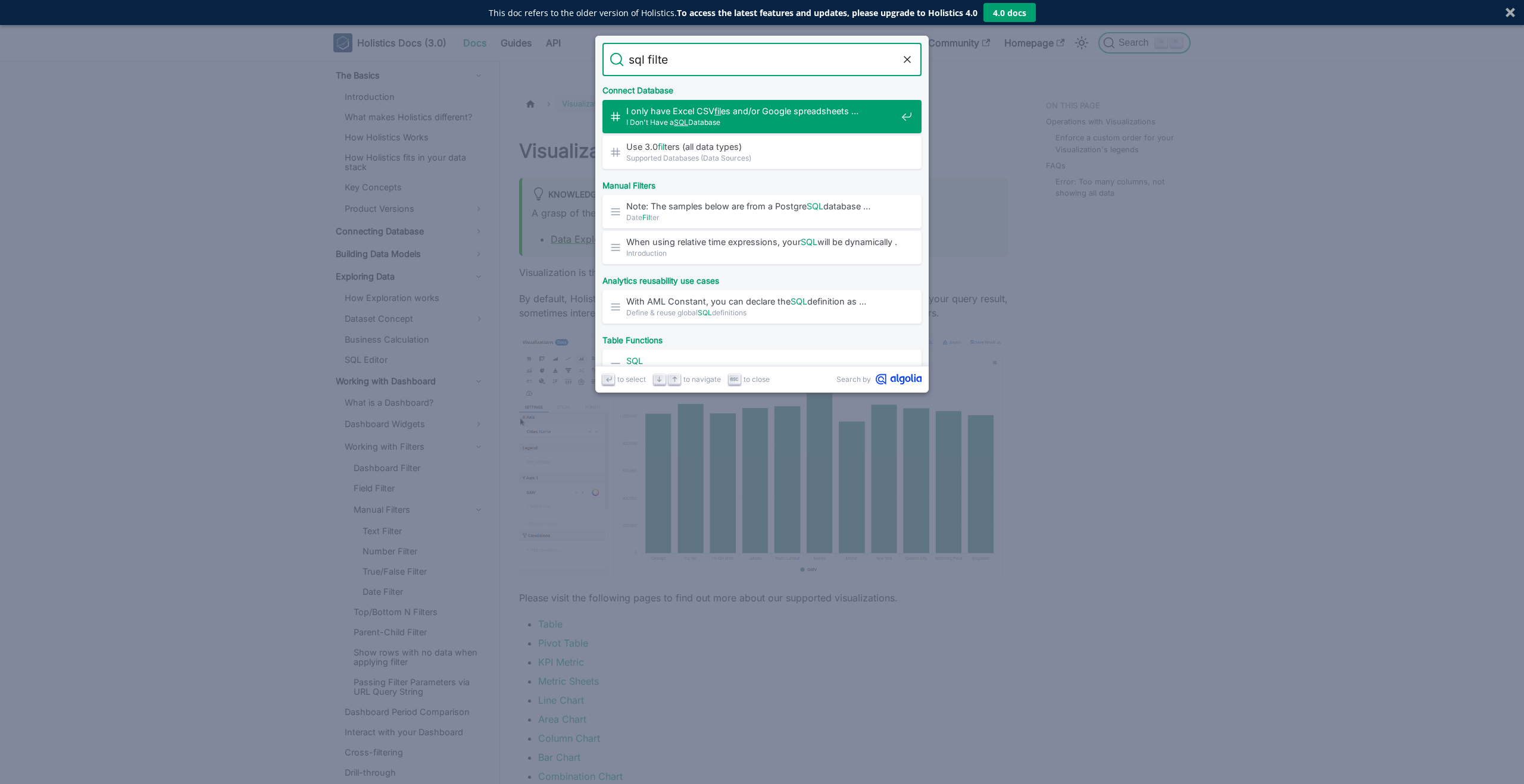
type input "sql filter"
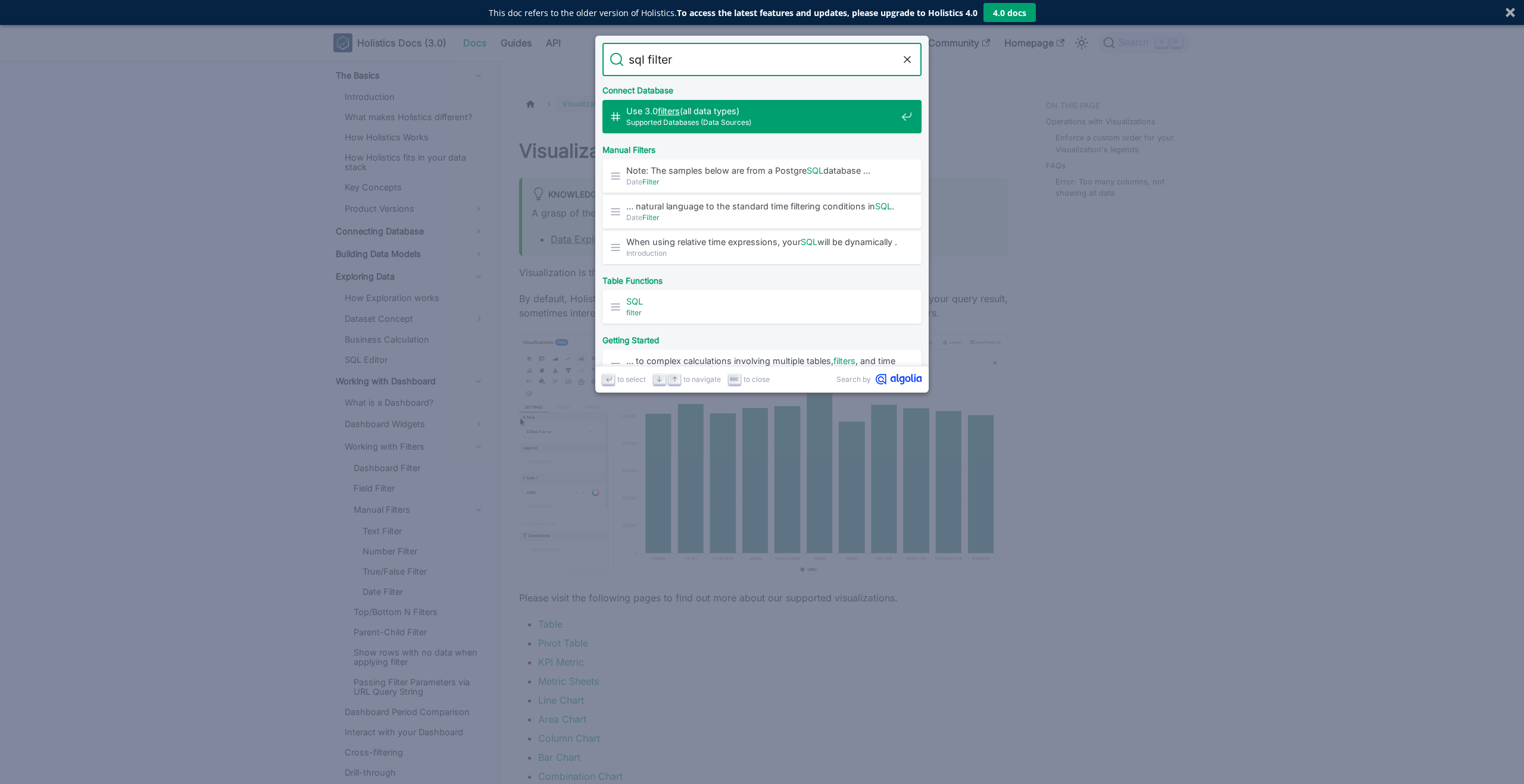
click at [789, 114] on span "Use 3.0 filters (all data types)" at bounding box center [761, 111] width 270 height 11
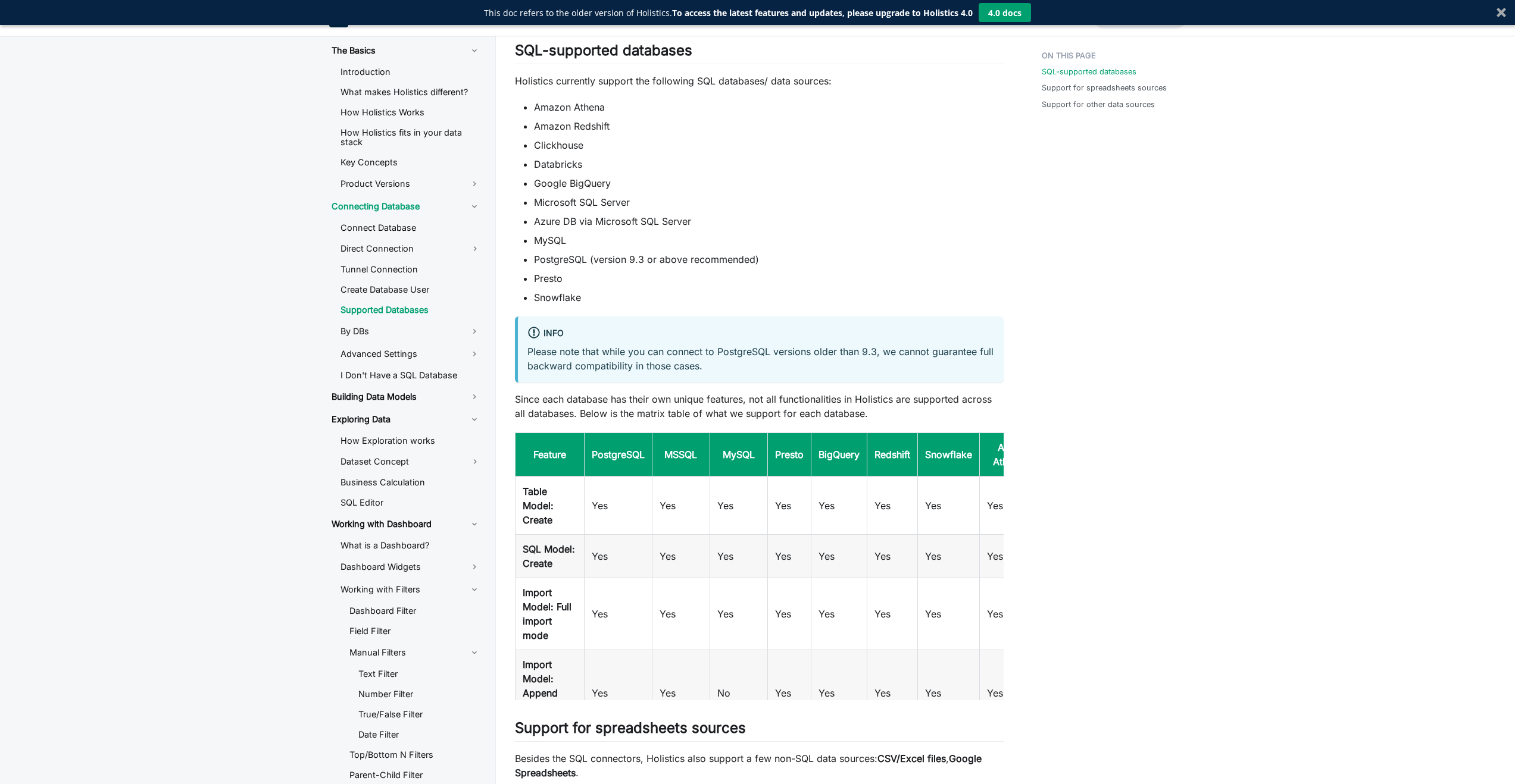
scroll to position [434, 0]
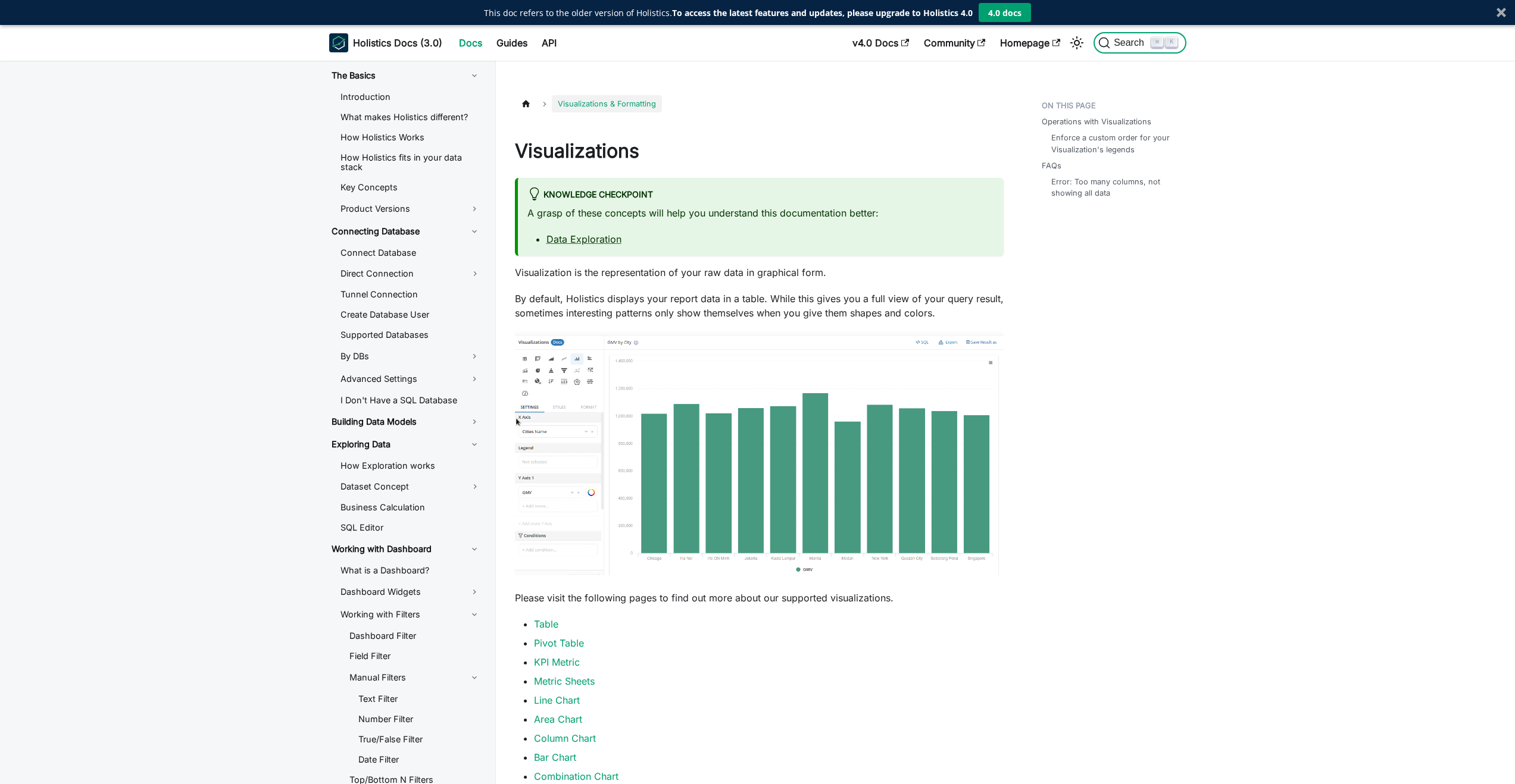
click at [1117, 39] on span "Search" at bounding box center [1131, 43] width 41 height 11
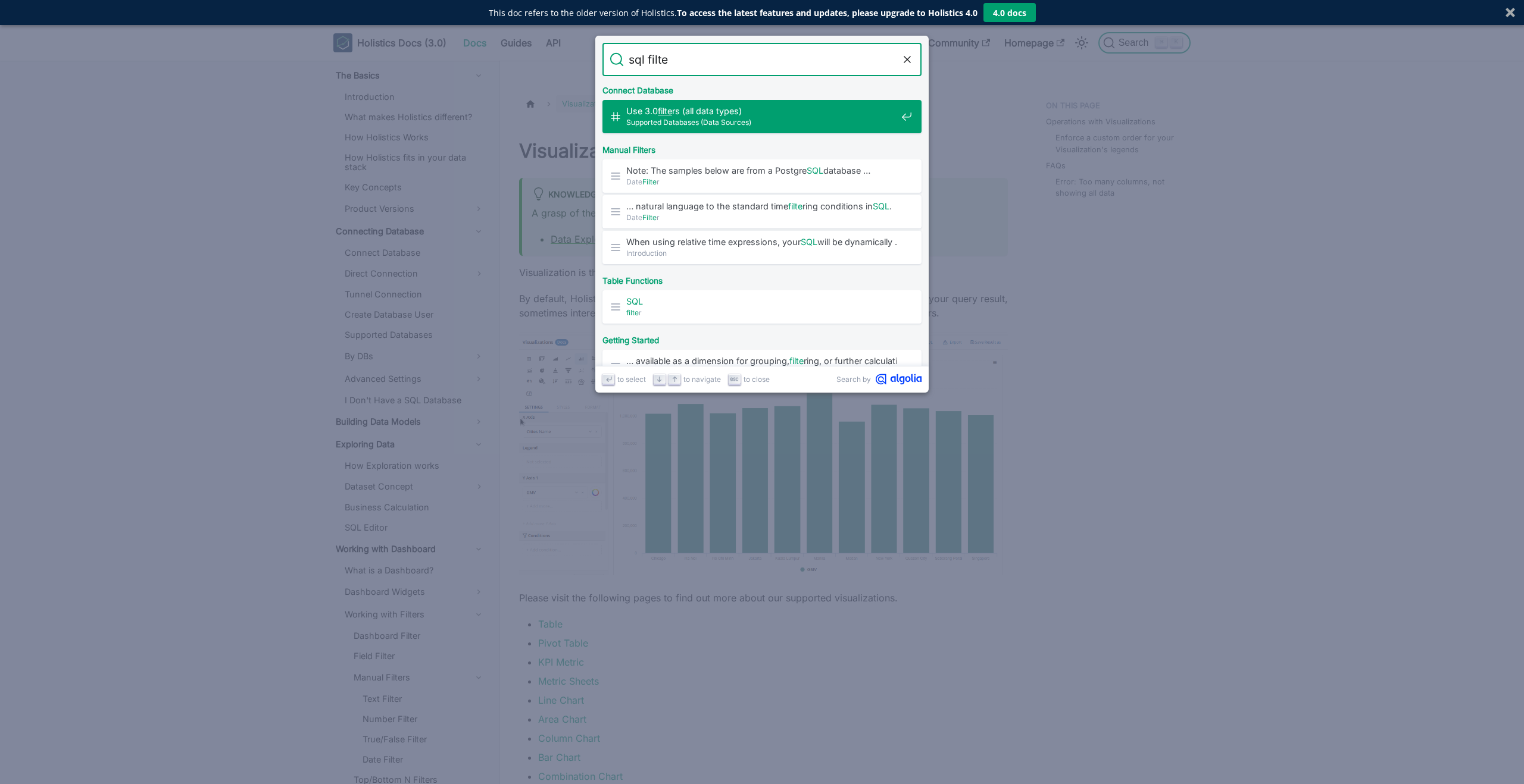
type input "sql filter"
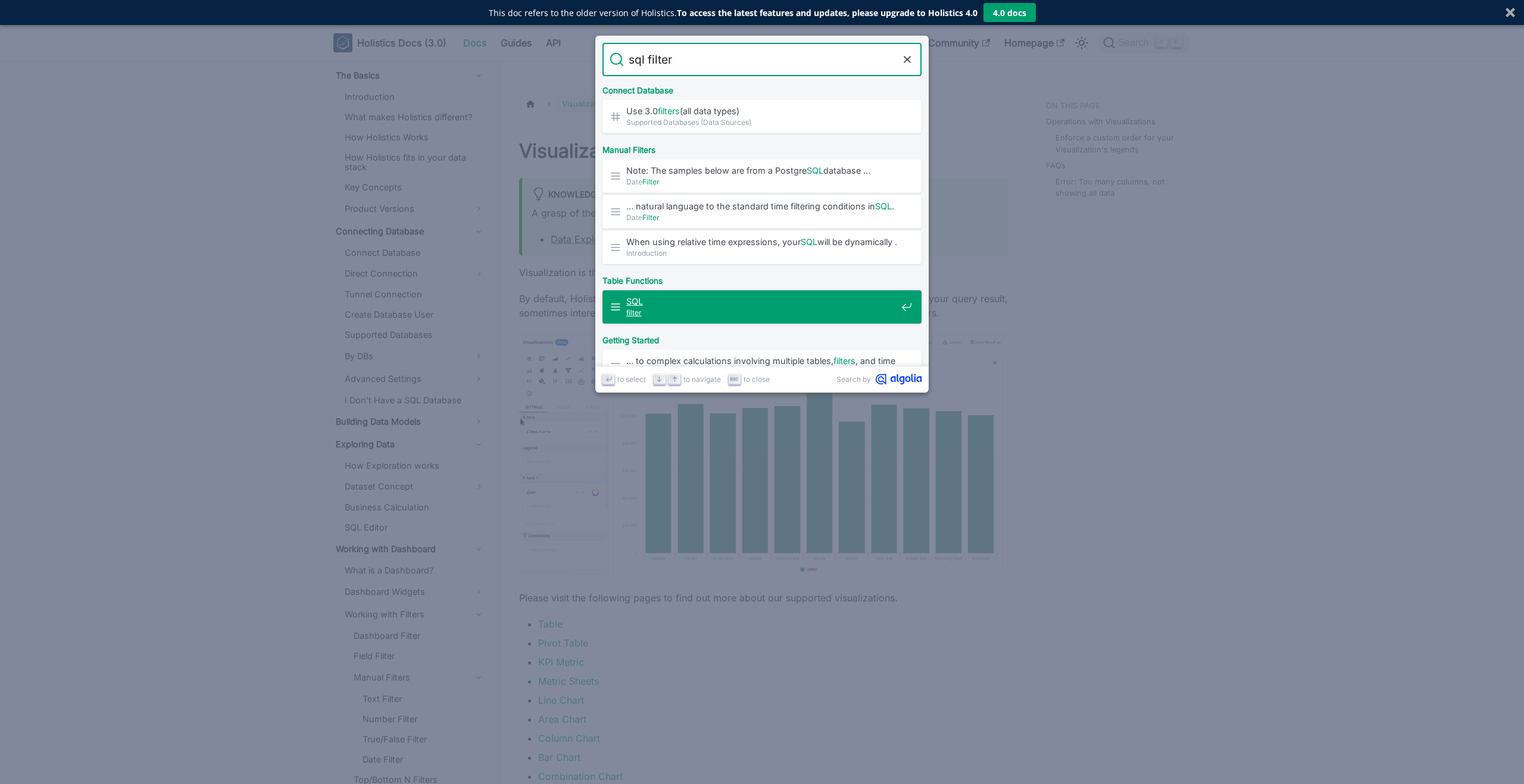
click at [704, 315] on span "filter" at bounding box center [761, 312] width 270 height 11
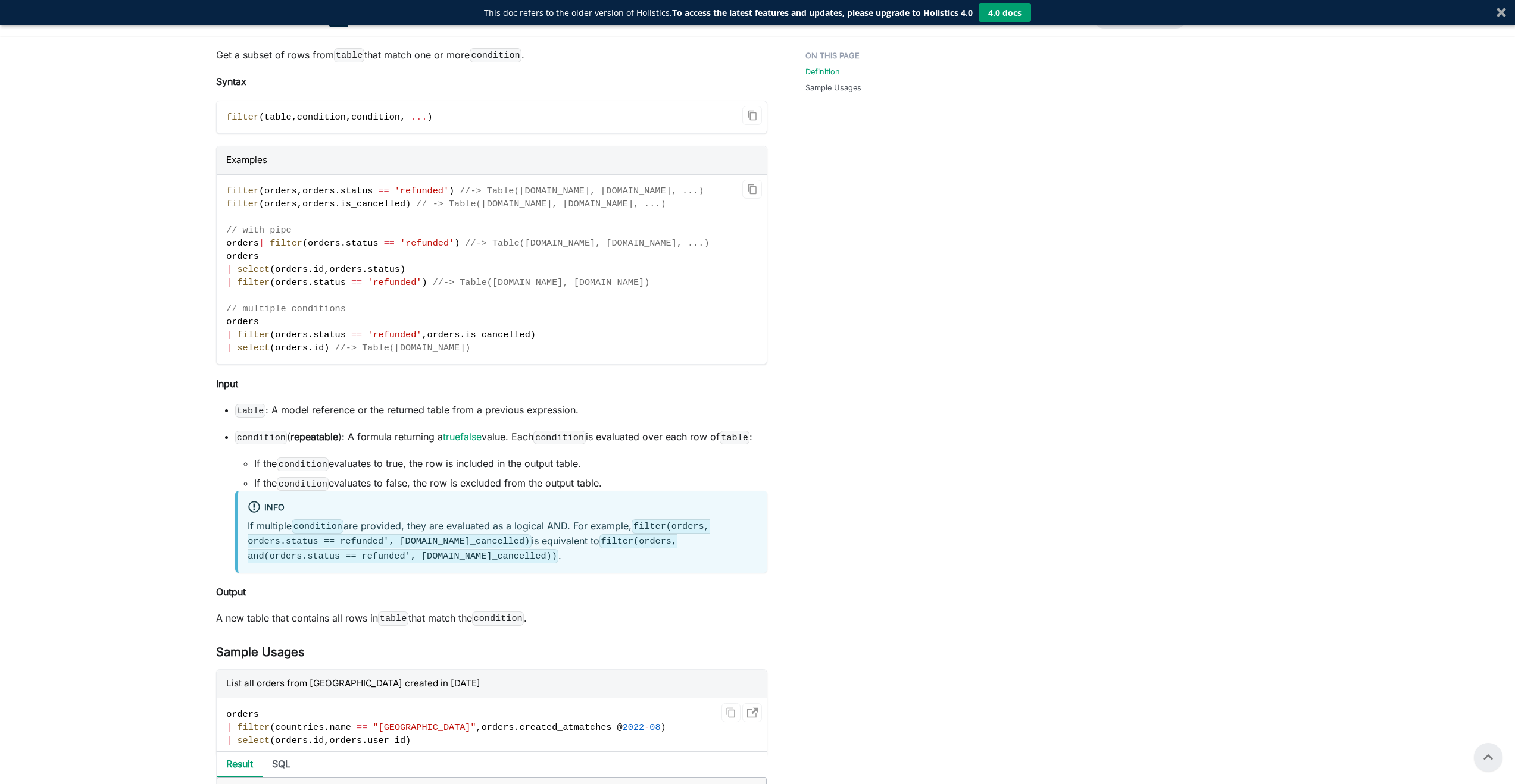
scroll to position [198, 0]
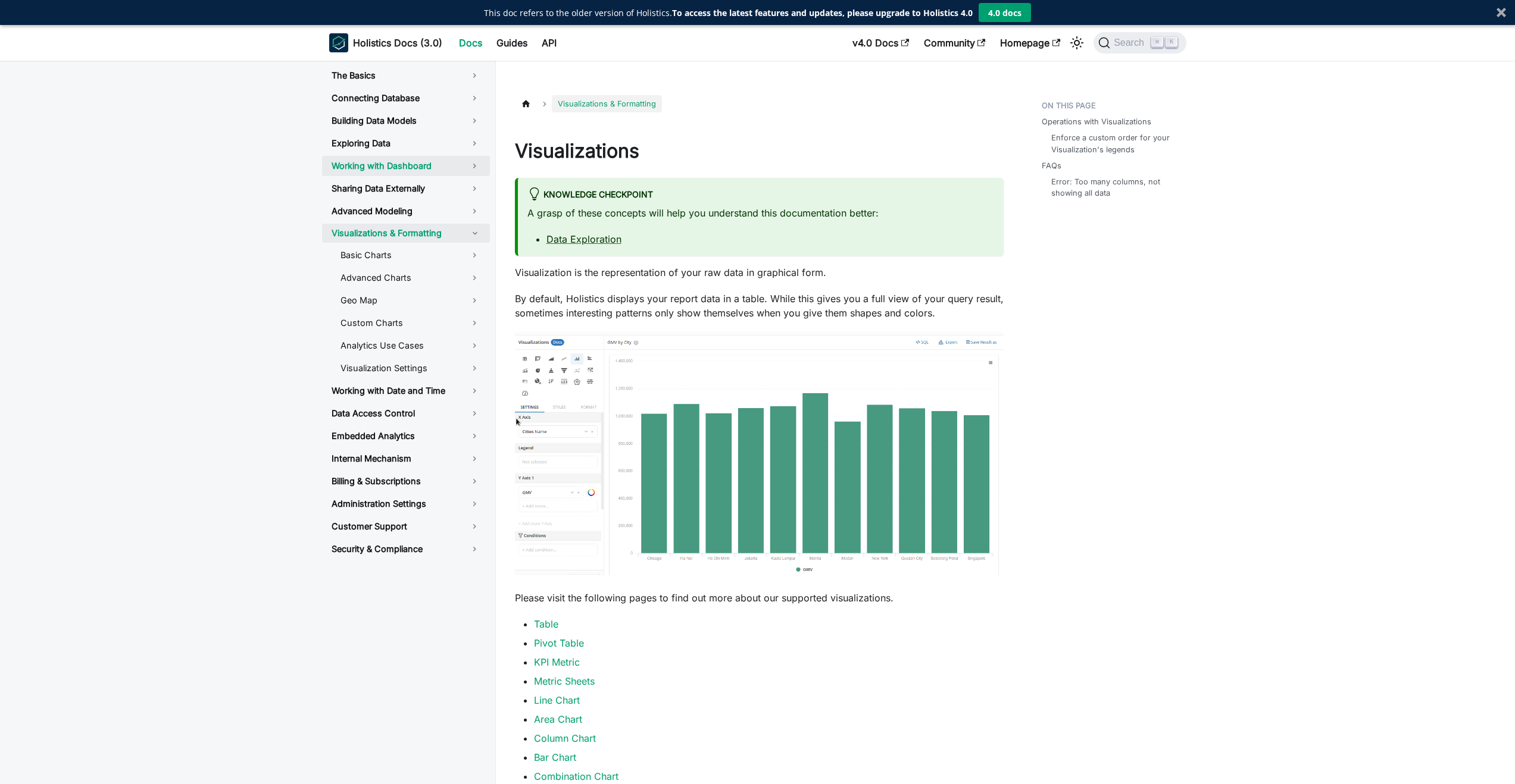
click at [415, 168] on link "Working with Dashboard" at bounding box center [406, 166] width 168 height 21
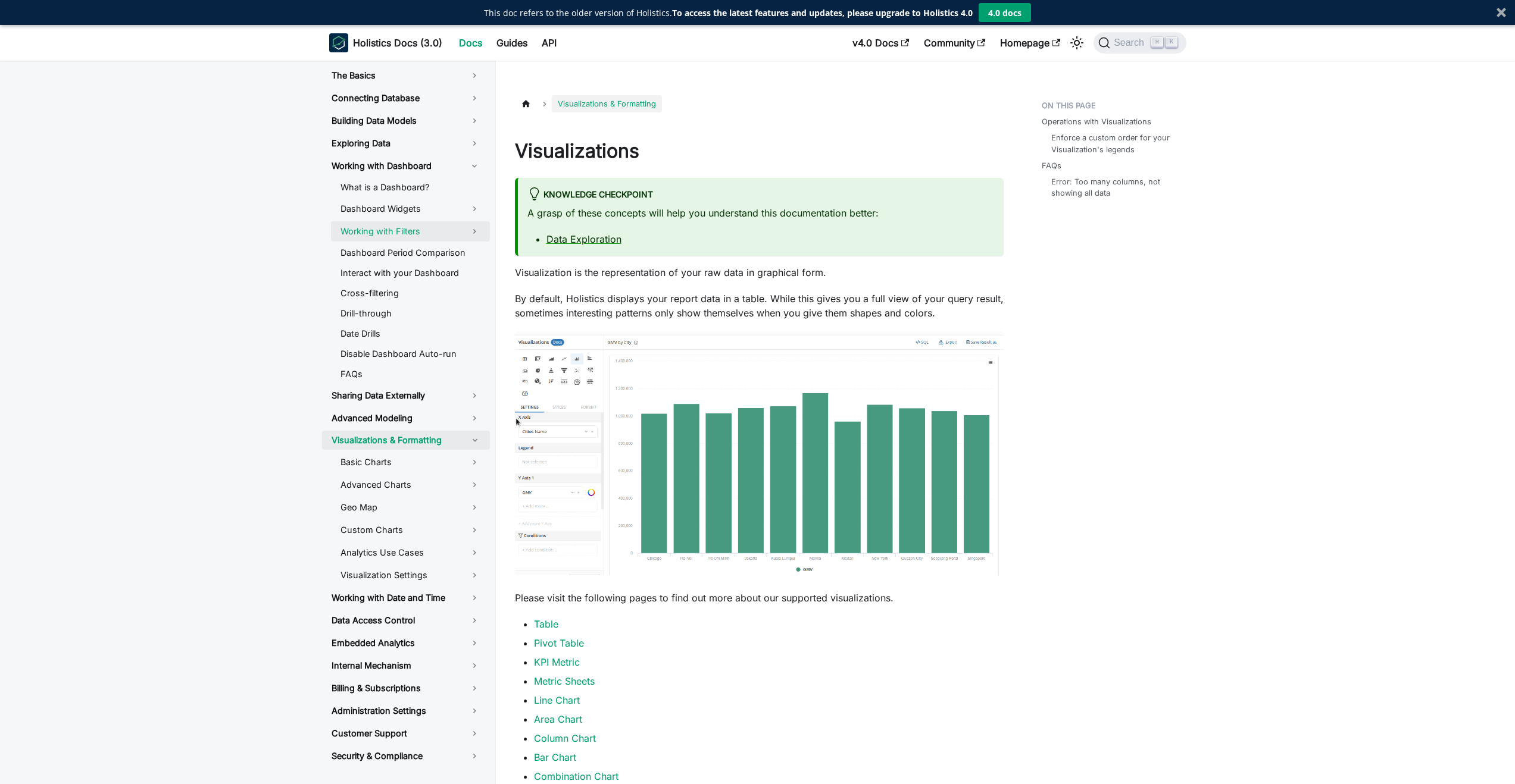
click at [386, 240] on link "Working with Filters" at bounding box center [410, 232] width 159 height 21
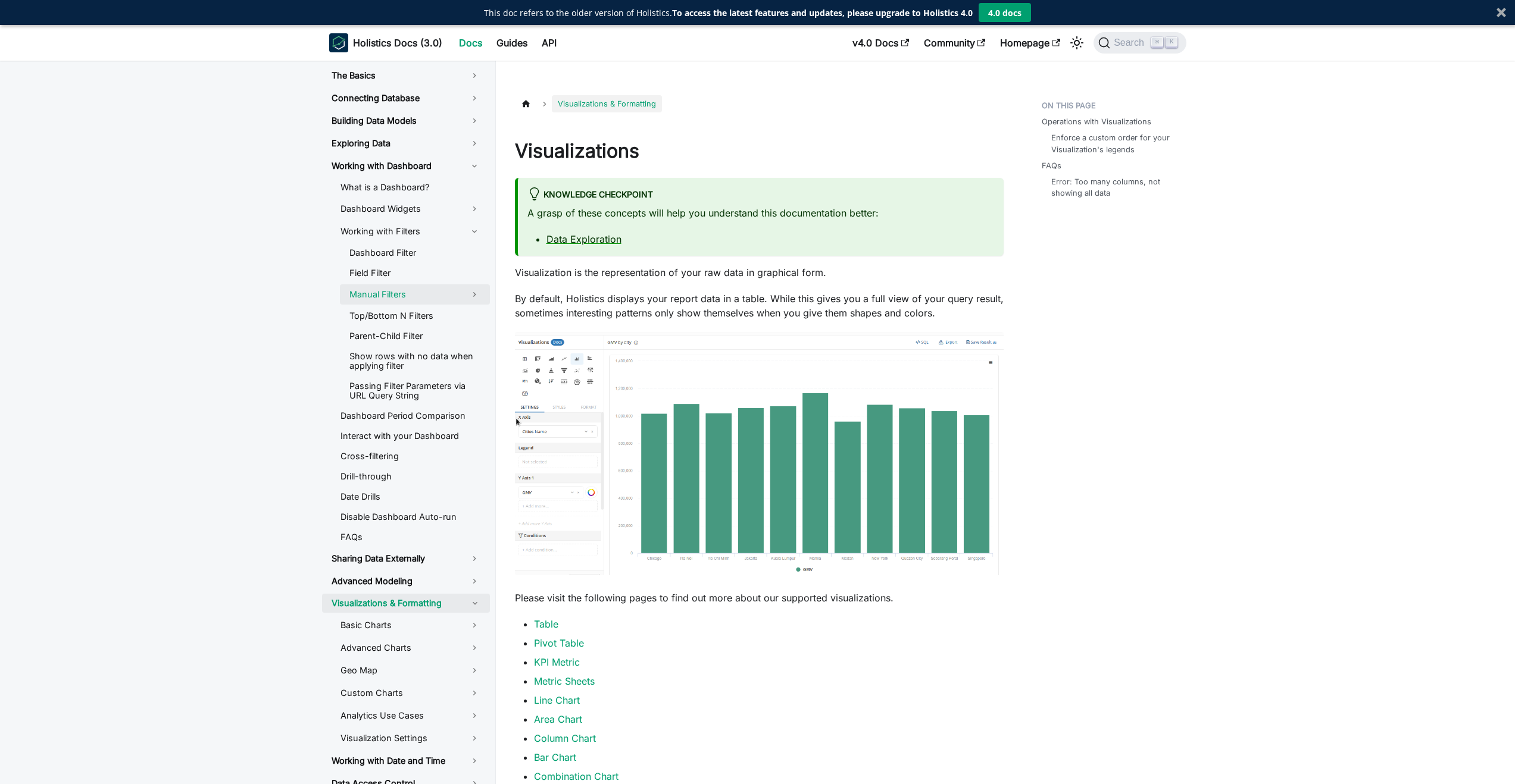
click at [404, 287] on link "Manual Filters" at bounding box center [414, 295] width 150 height 21
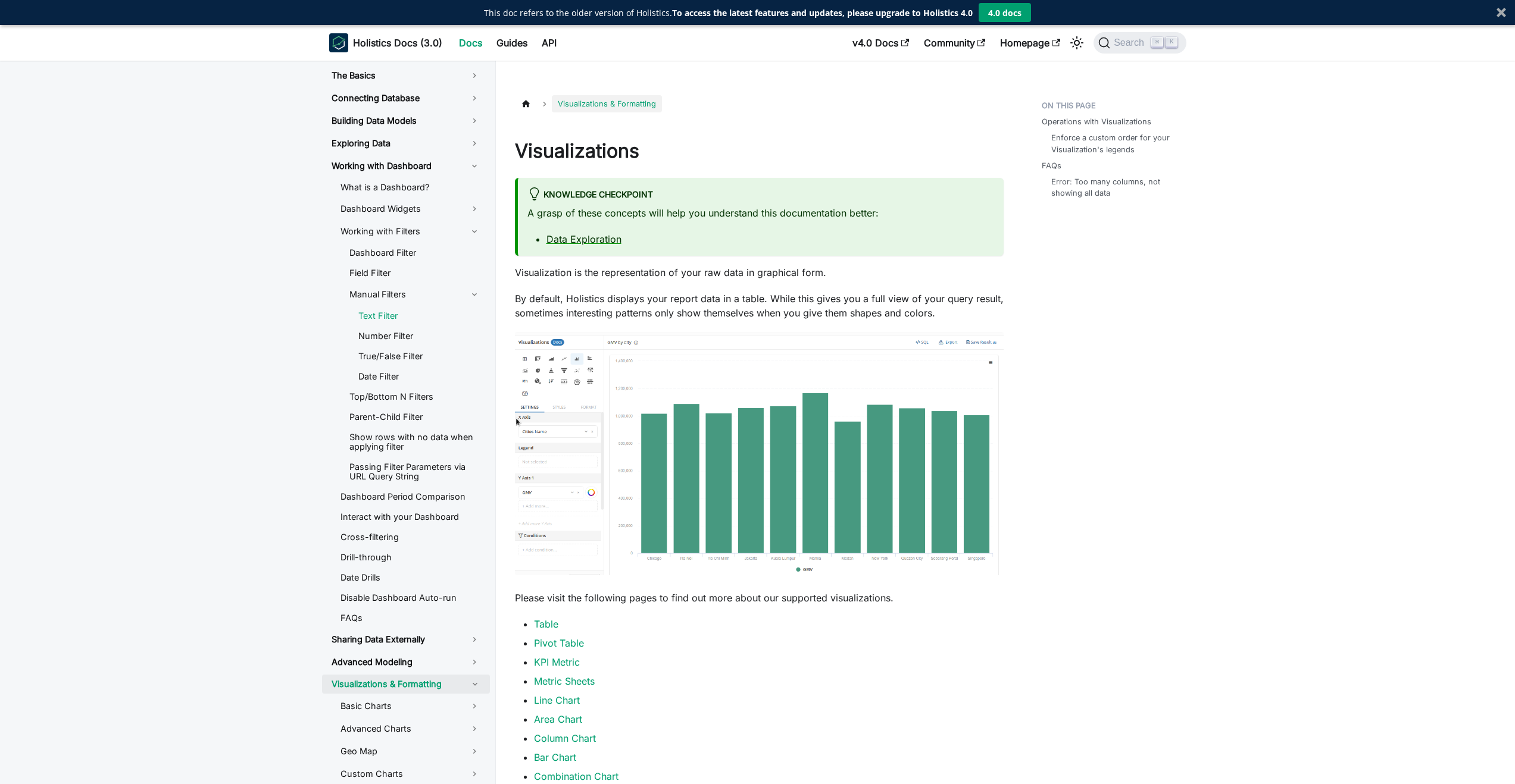
click at [393, 321] on link "Text Filter" at bounding box center [419, 316] width 141 height 18
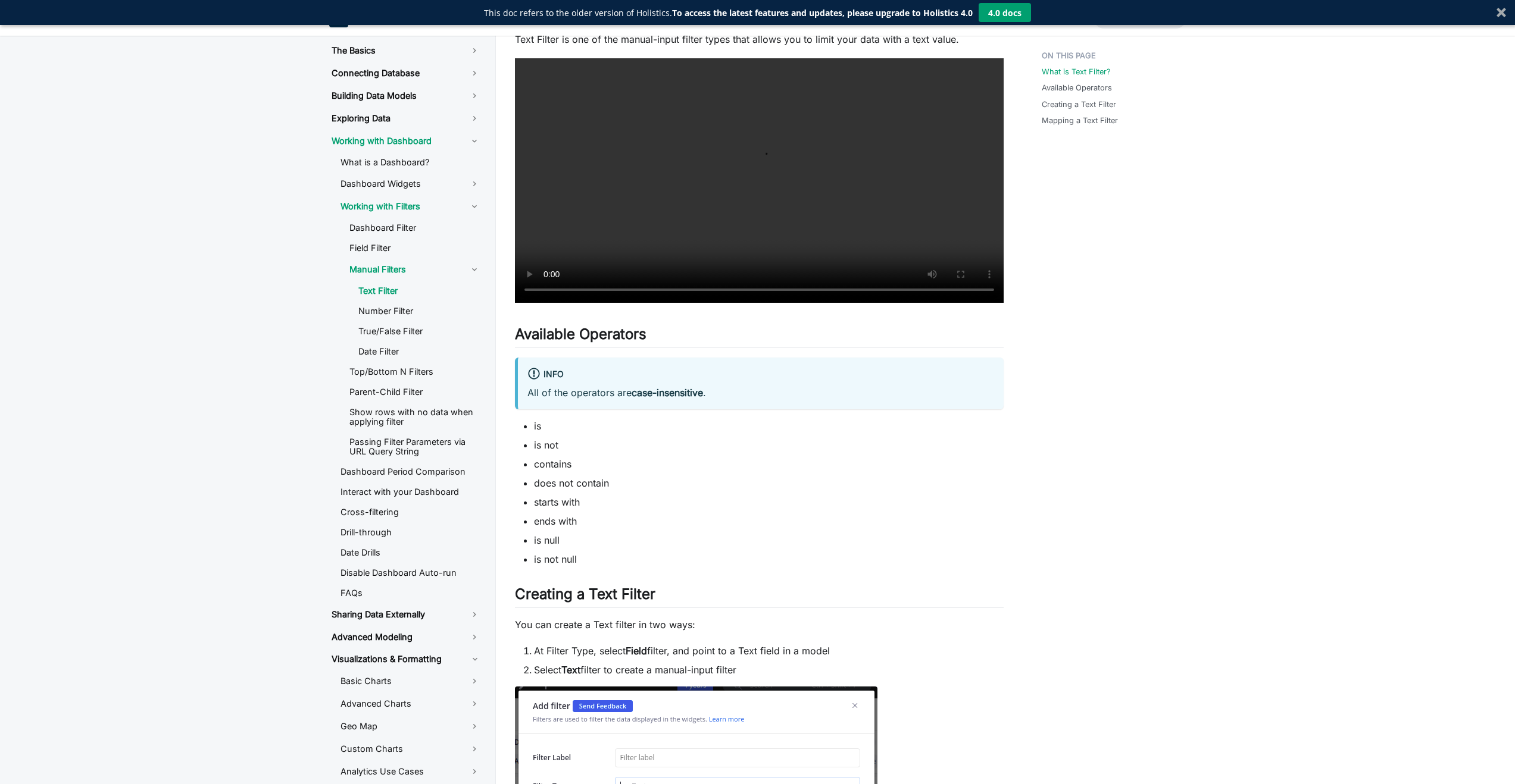
scroll to position [183, 0]
